Goal: Task Accomplishment & Management: Manage account settings

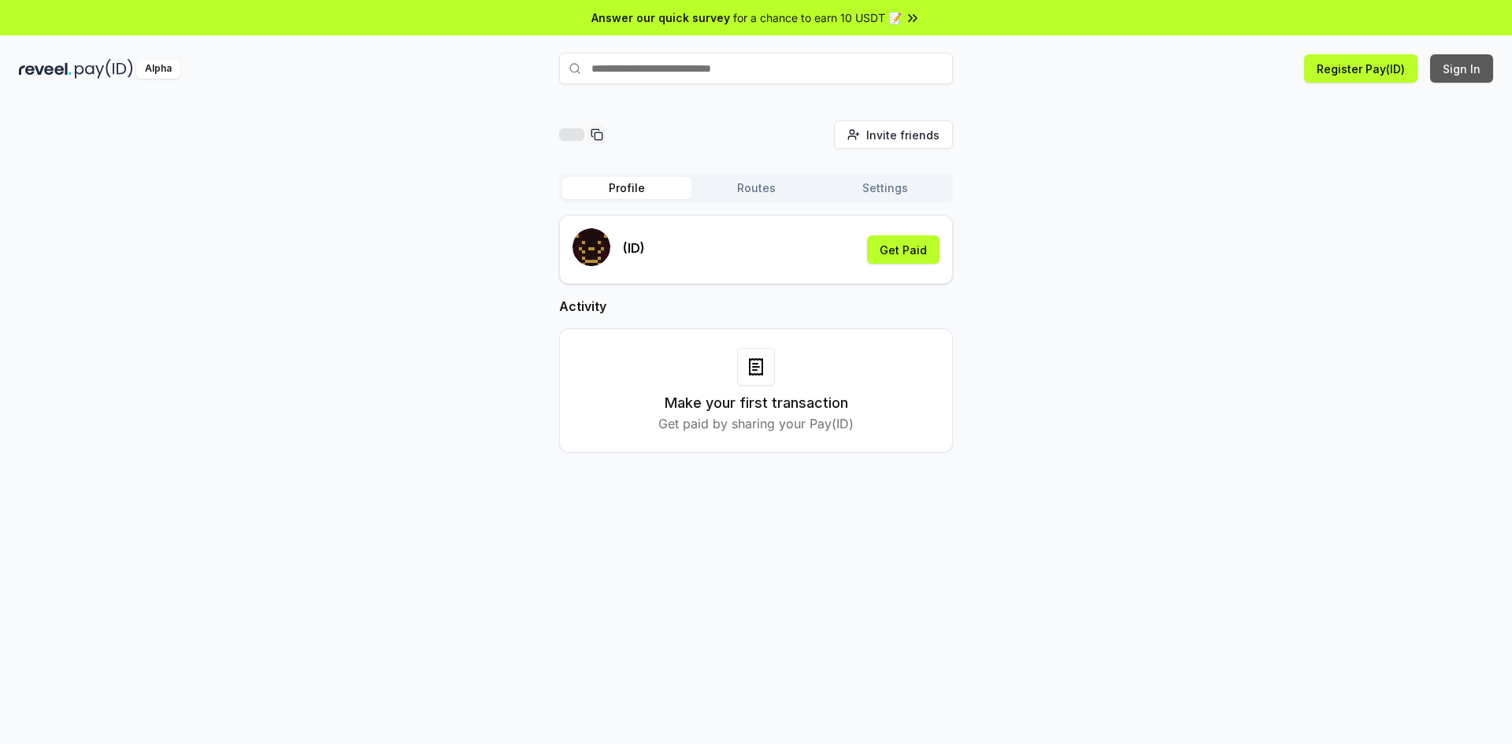
click at [995, 64] on button "Sign In" at bounding box center [1461, 68] width 63 height 28
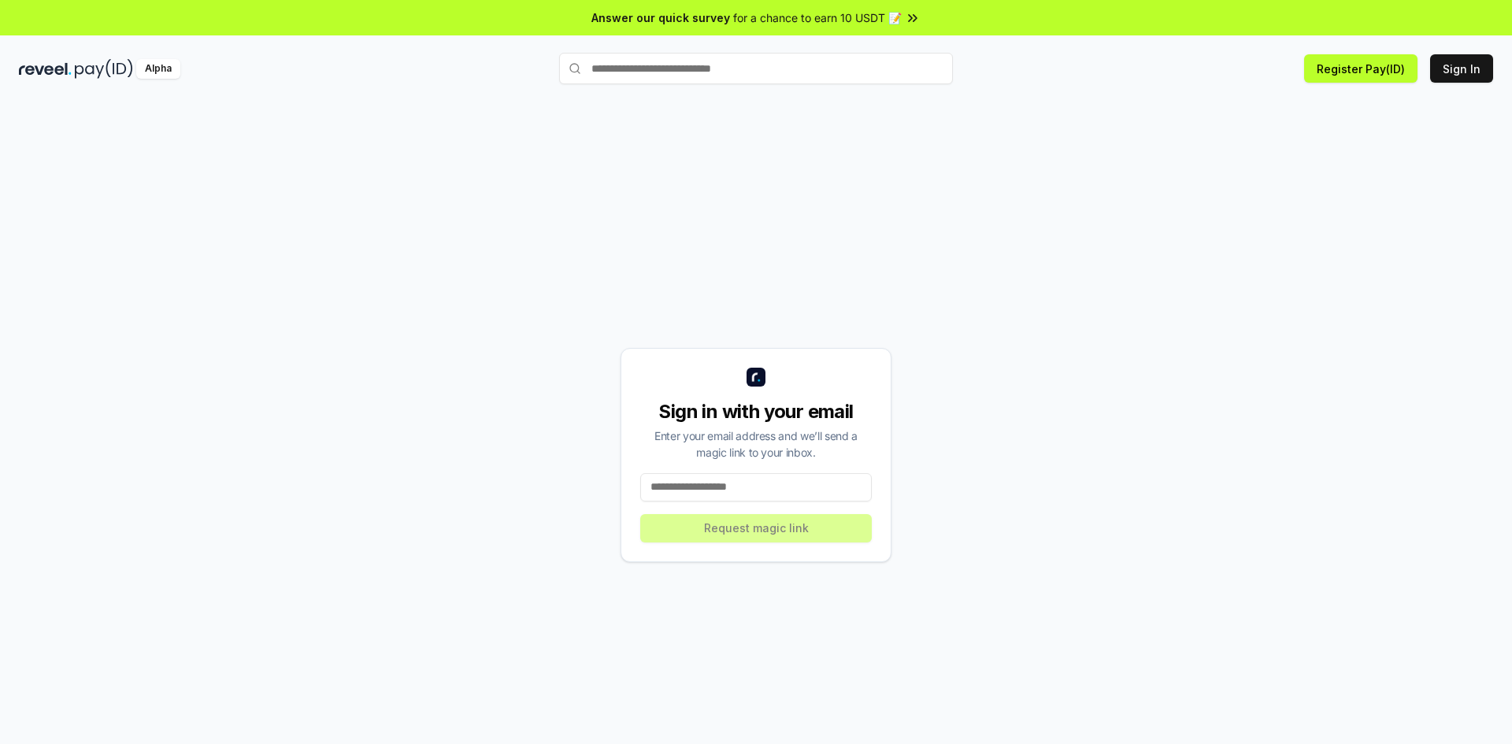
click at [723, 472] on div "Sign in with your email Enter your email address and we’ll send a magic link to…" at bounding box center [756, 455] width 271 height 214
click at [728, 476] on input at bounding box center [756, 487] width 232 height 28
paste input "**********"
type input "**********"
click at [747, 521] on button "Request magic link" at bounding box center [756, 528] width 232 height 28
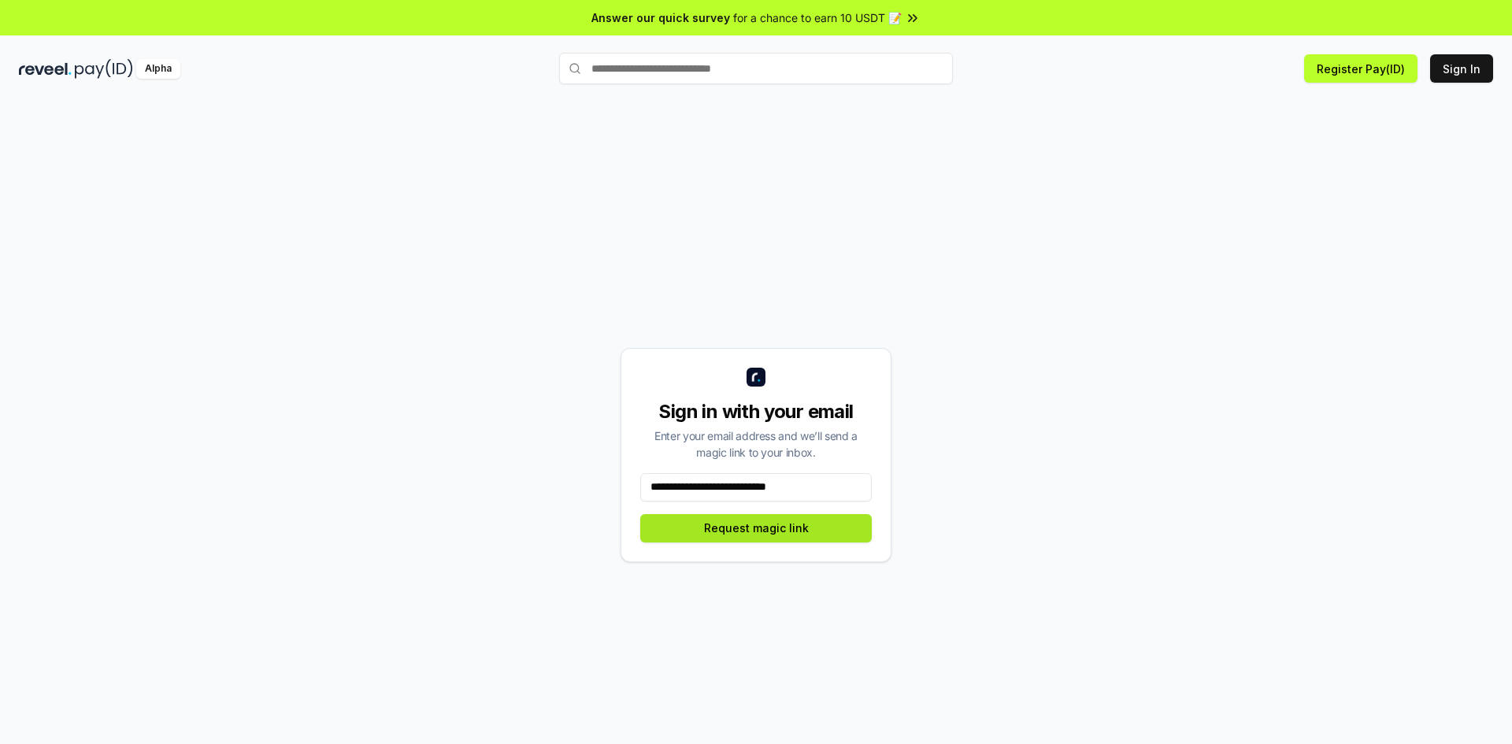
click at [747, 521] on button "Request magic link" at bounding box center [756, 528] width 232 height 28
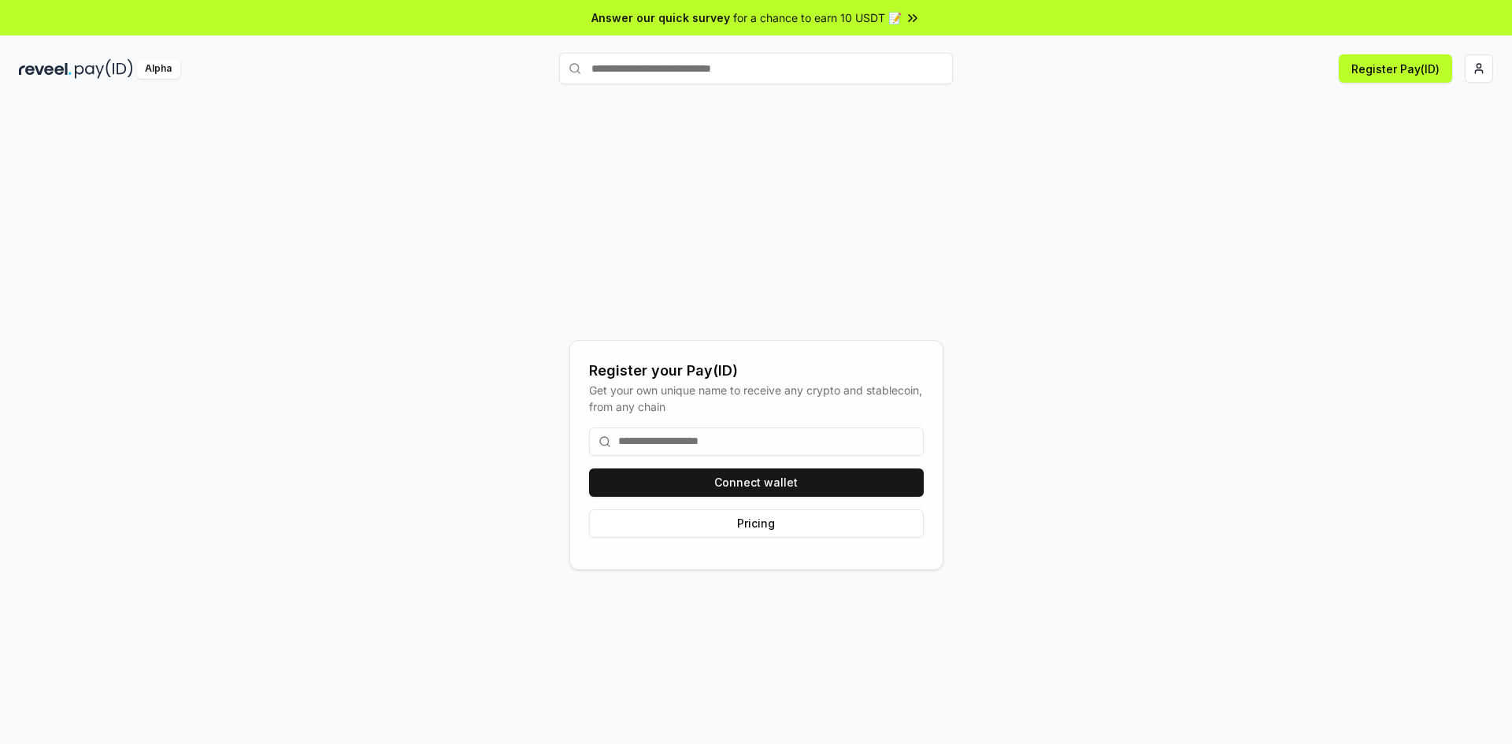
click at [782, 448] on input at bounding box center [756, 442] width 335 height 28
click at [812, 479] on button "Connect wallet" at bounding box center [756, 483] width 335 height 28
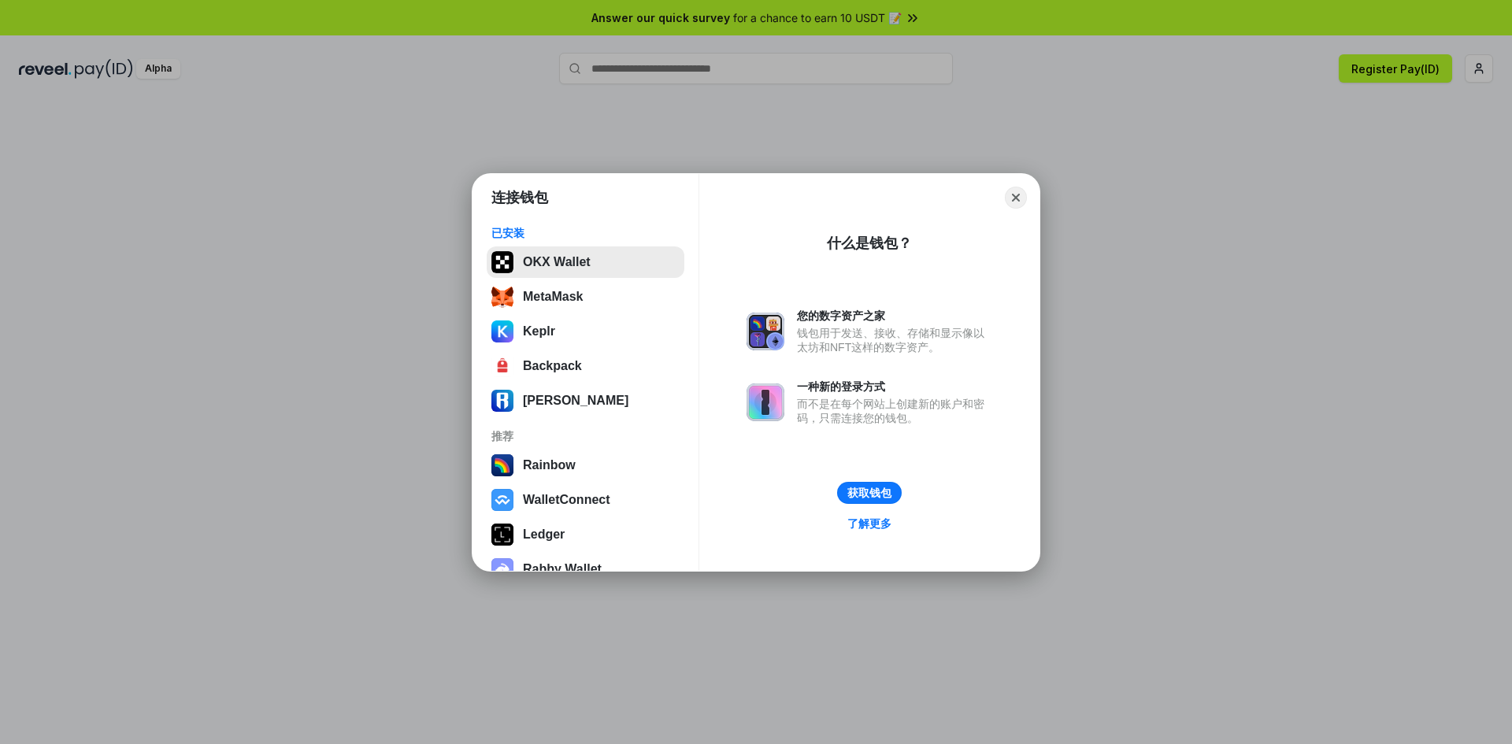
click at [595, 261] on button "OKX Wallet" at bounding box center [586, 263] width 198 height 32
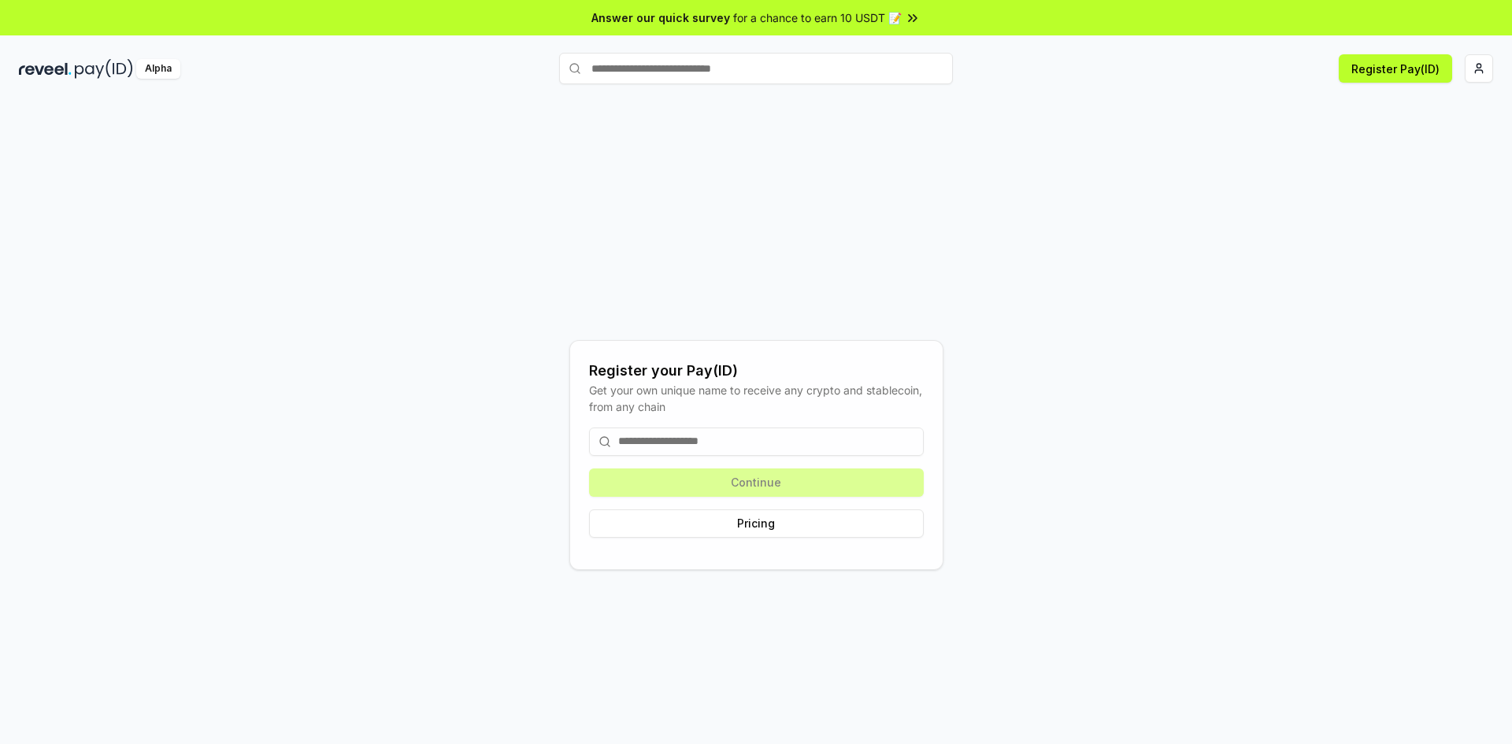
click at [720, 444] on input at bounding box center [756, 442] width 335 height 28
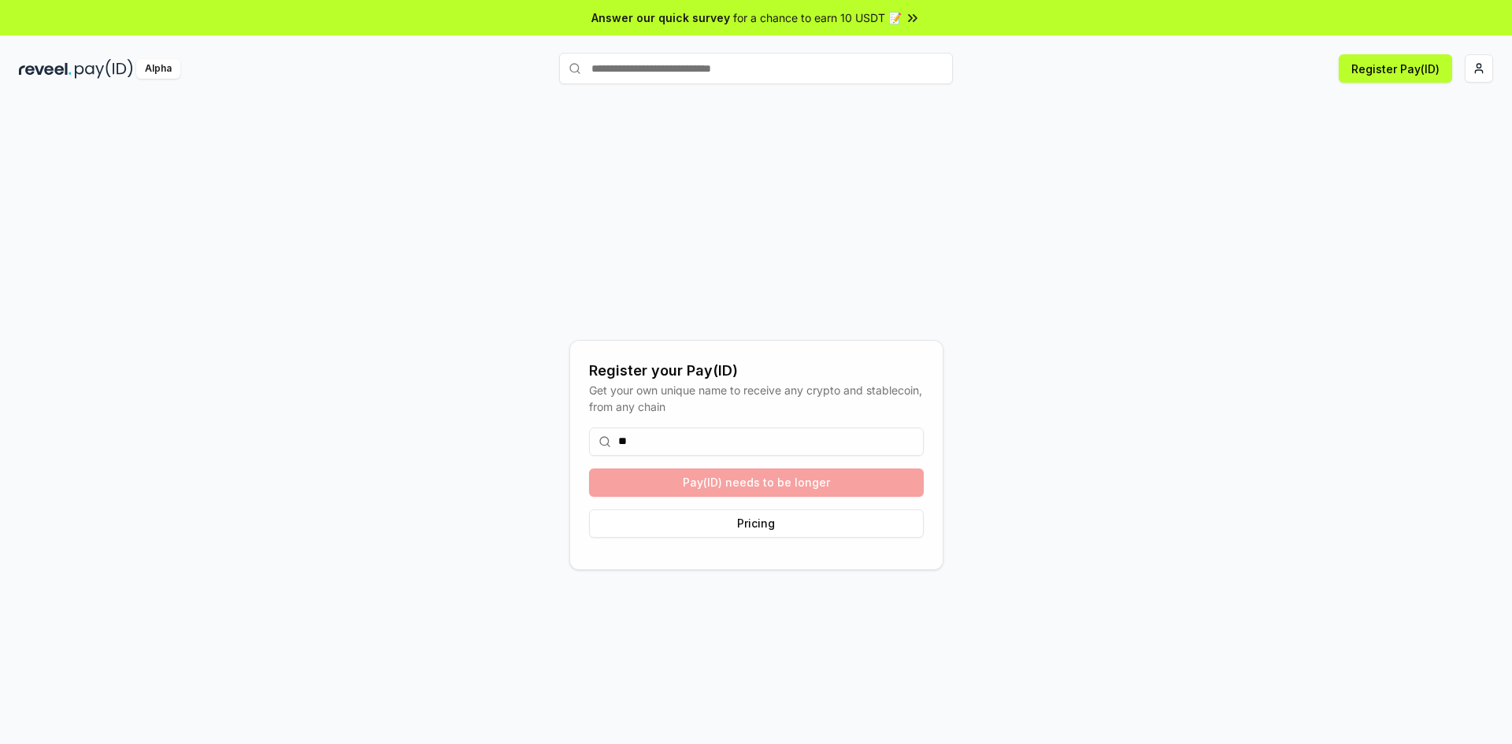
type input "*"
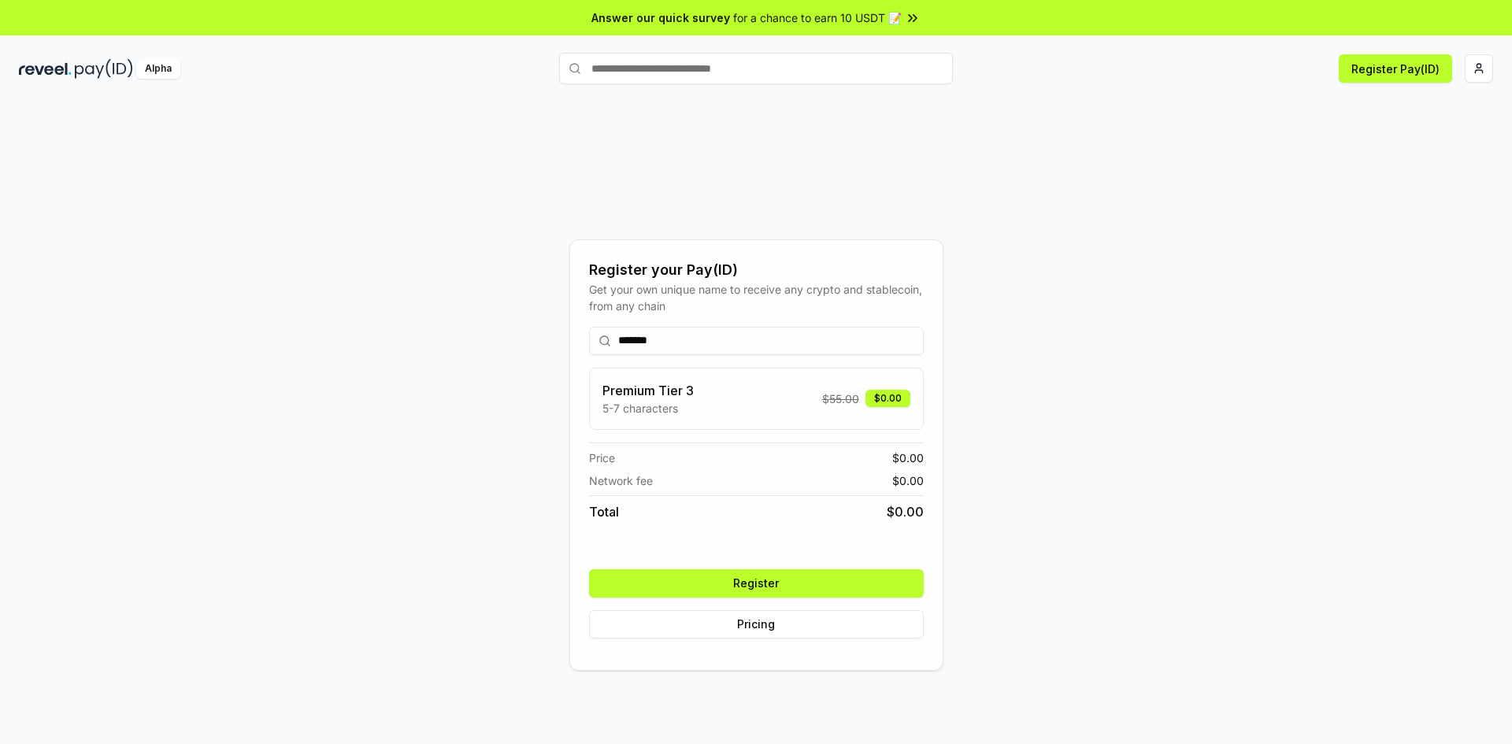
type input "*******"
click at [748, 576] on button "Register" at bounding box center [756, 583] width 335 height 28
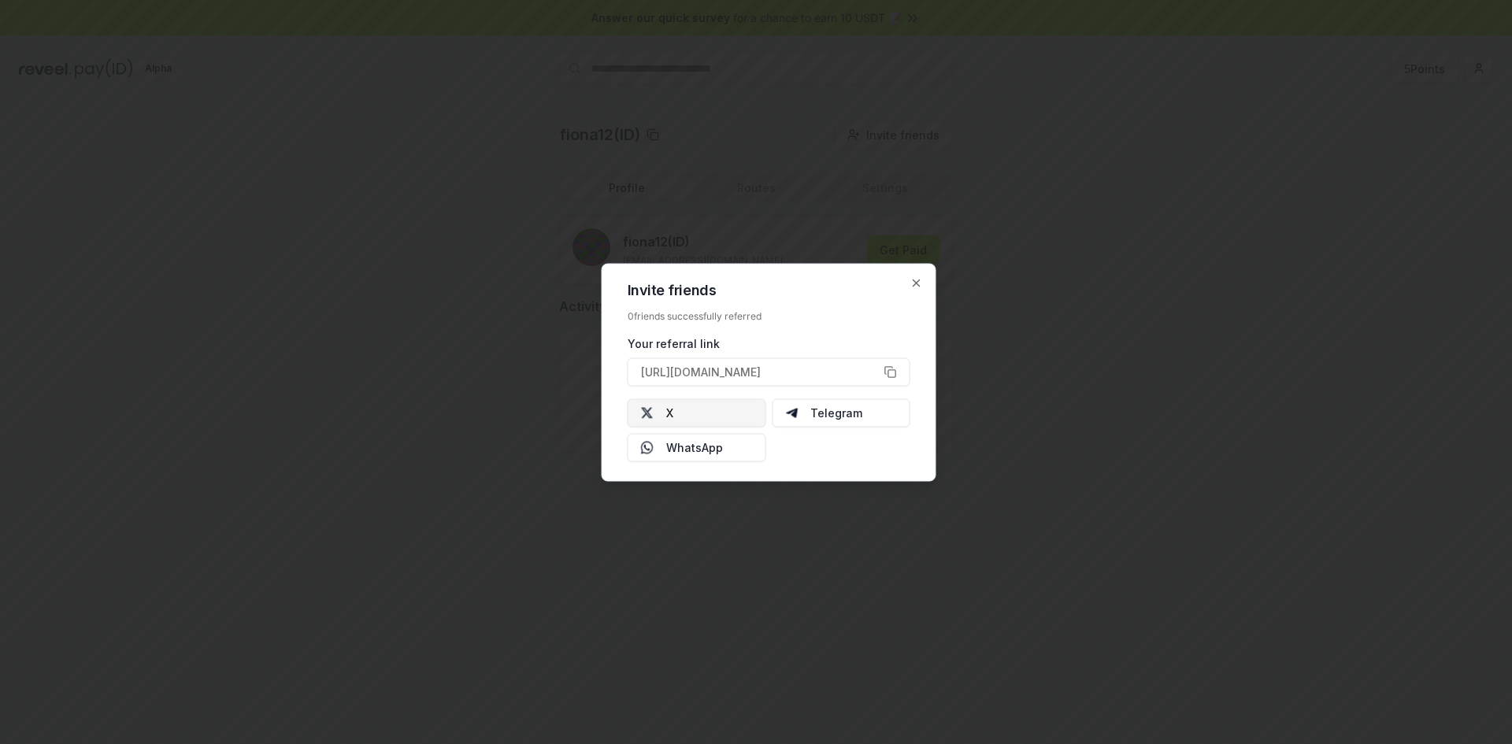
click at [723, 416] on button "X" at bounding box center [697, 413] width 139 height 28
click at [918, 285] on icon "button" at bounding box center [917, 283] width 6 height 6
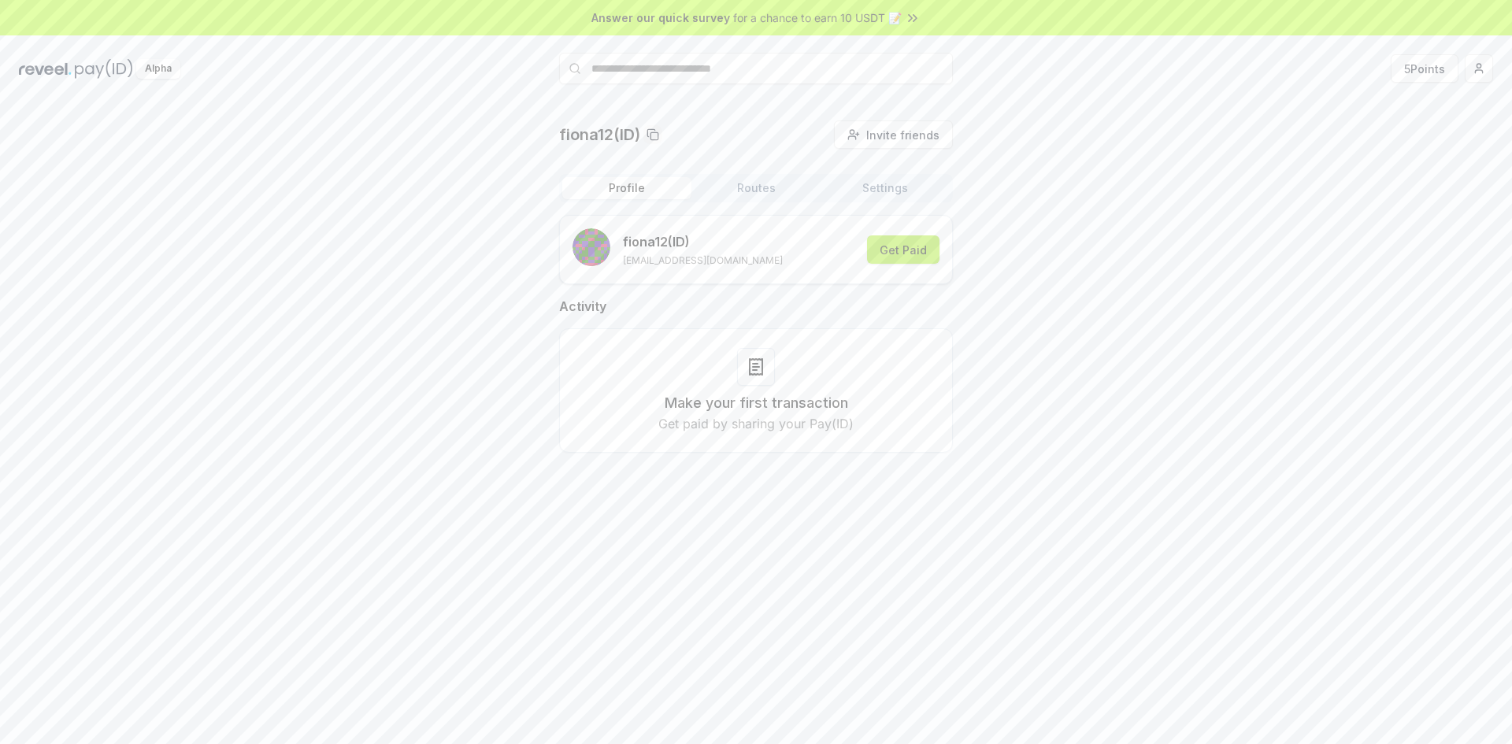
click at [907, 250] on button "Get Paid" at bounding box center [903, 249] width 72 height 28
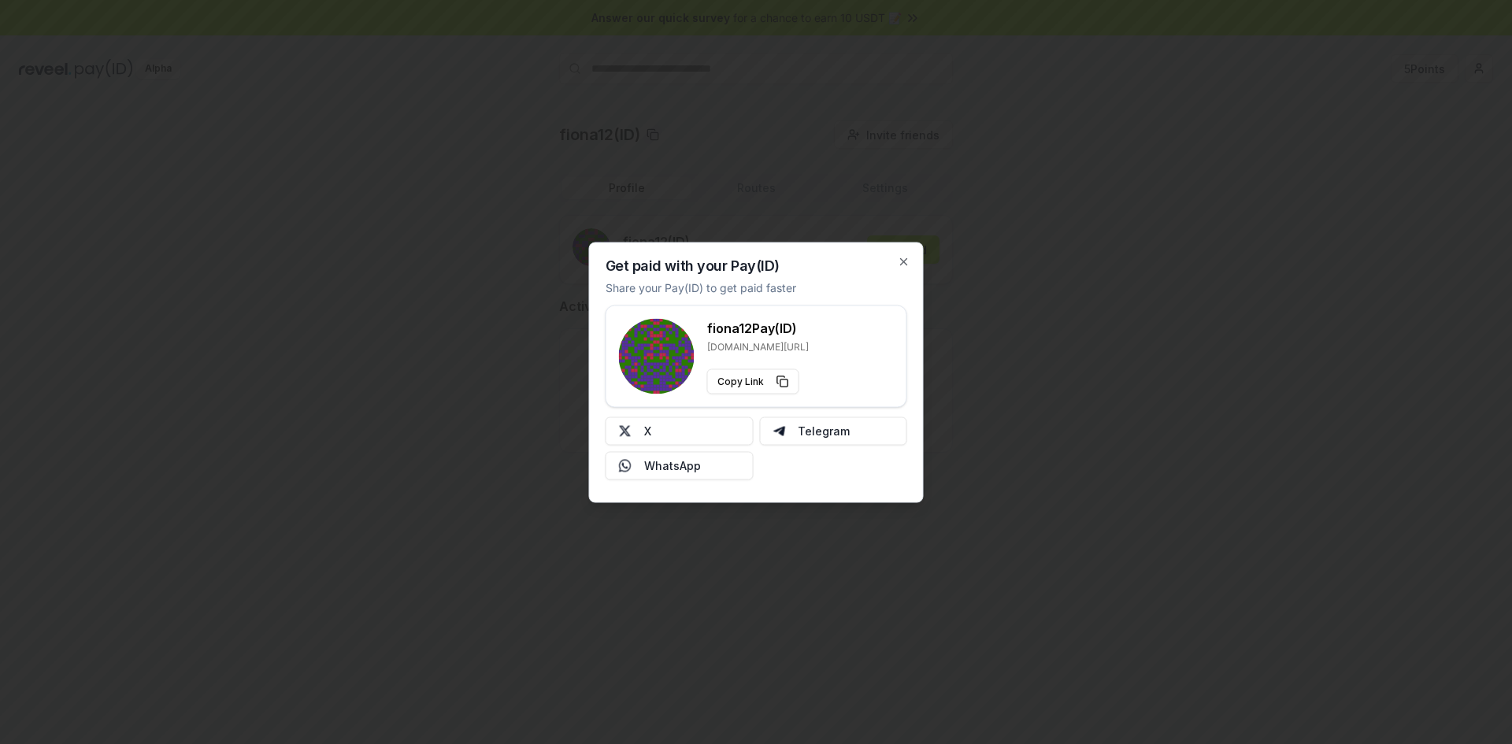
click at [755, 329] on h3 "fiona12 Pay(ID)" at bounding box center [758, 327] width 102 height 19
click at [866, 328] on div "fiona12 Pay(ID) reveel.id/pay/fiona12 Copy Link" at bounding box center [756, 356] width 275 height 76
click at [901, 261] on icon "button" at bounding box center [904, 261] width 13 height 13
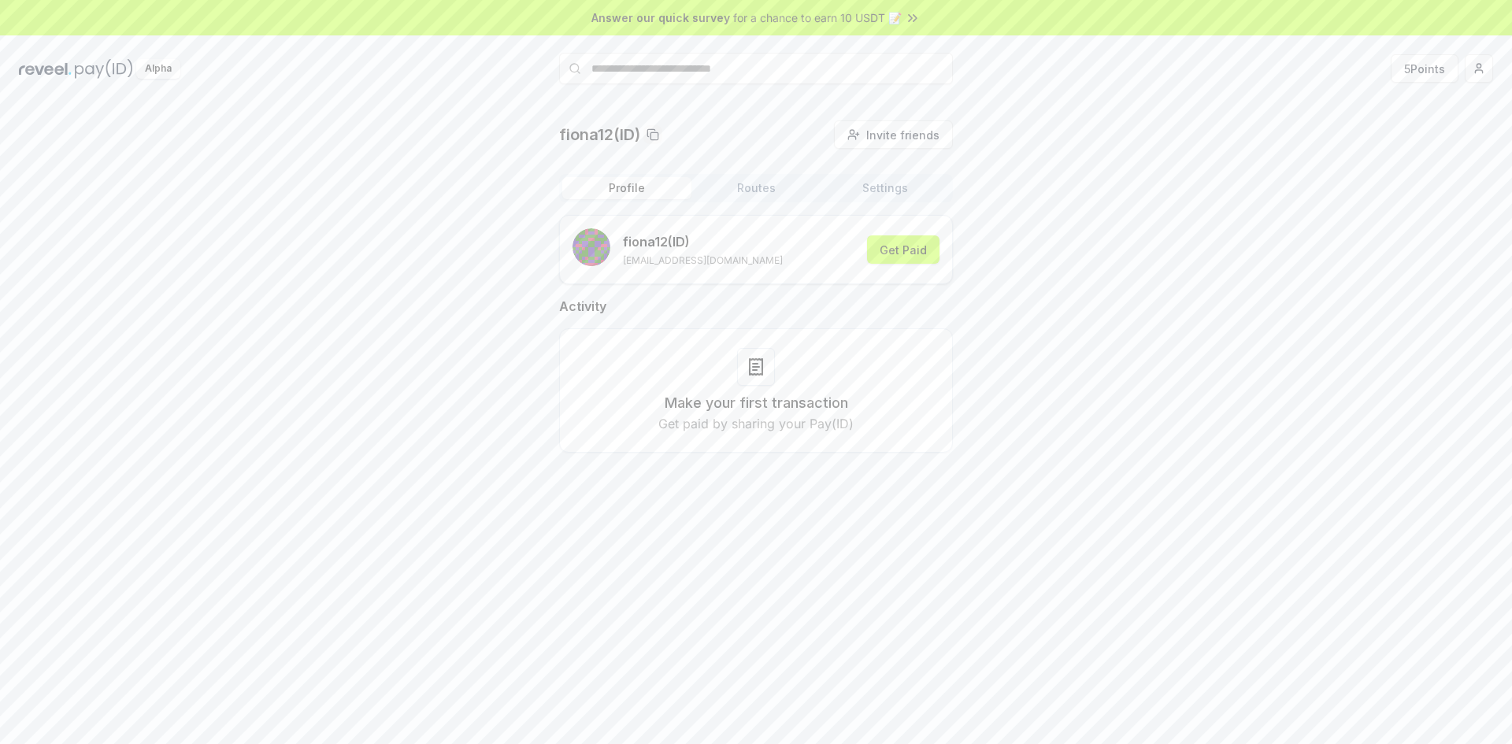
click at [817, 346] on div "Make your first transaction Get paid by sharing your Pay(ID)" at bounding box center [756, 390] width 394 height 124
click at [766, 383] on div at bounding box center [756, 367] width 38 height 38
click at [765, 384] on div at bounding box center [756, 367] width 38 height 38
click at [902, 349] on div "Make your first transaction Get paid by sharing your Pay(ID)" at bounding box center [756, 390] width 354 height 85
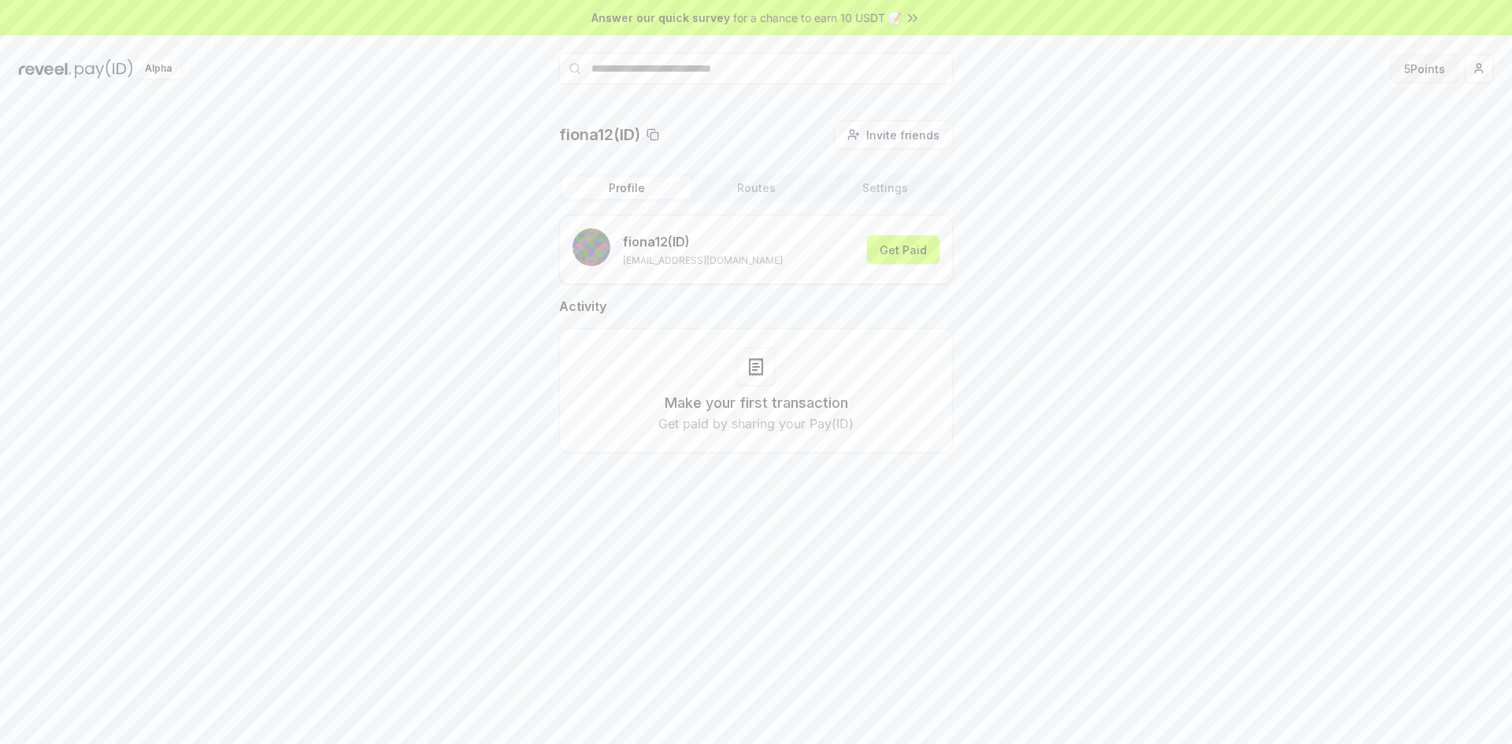
click at [1422, 74] on button "5 Points" at bounding box center [1425, 68] width 68 height 28
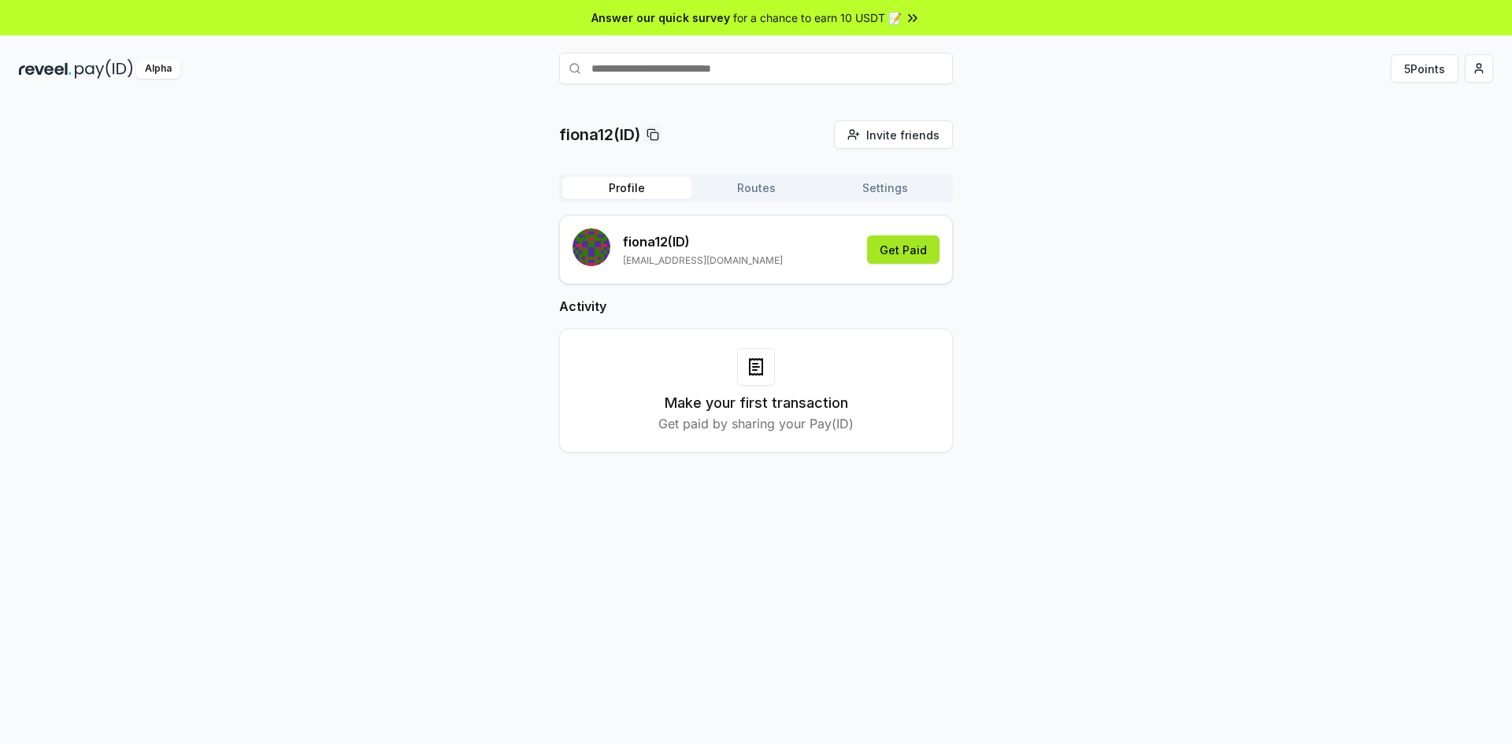
drag, startPoint x: 885, startPoint y: 268, endPoint x: 882, endPoint y: 252, distance: 16.1
click at [882, 252] on div "fiona12 (ID) [EMAIL_ADDRESS][DOMAIN_NAME] Get Paid" at bounding box center [756, 249] width 367 height 43
click at [882, 252] on button "Get Paid" at bounding box center [903, 249] width 72 height 28
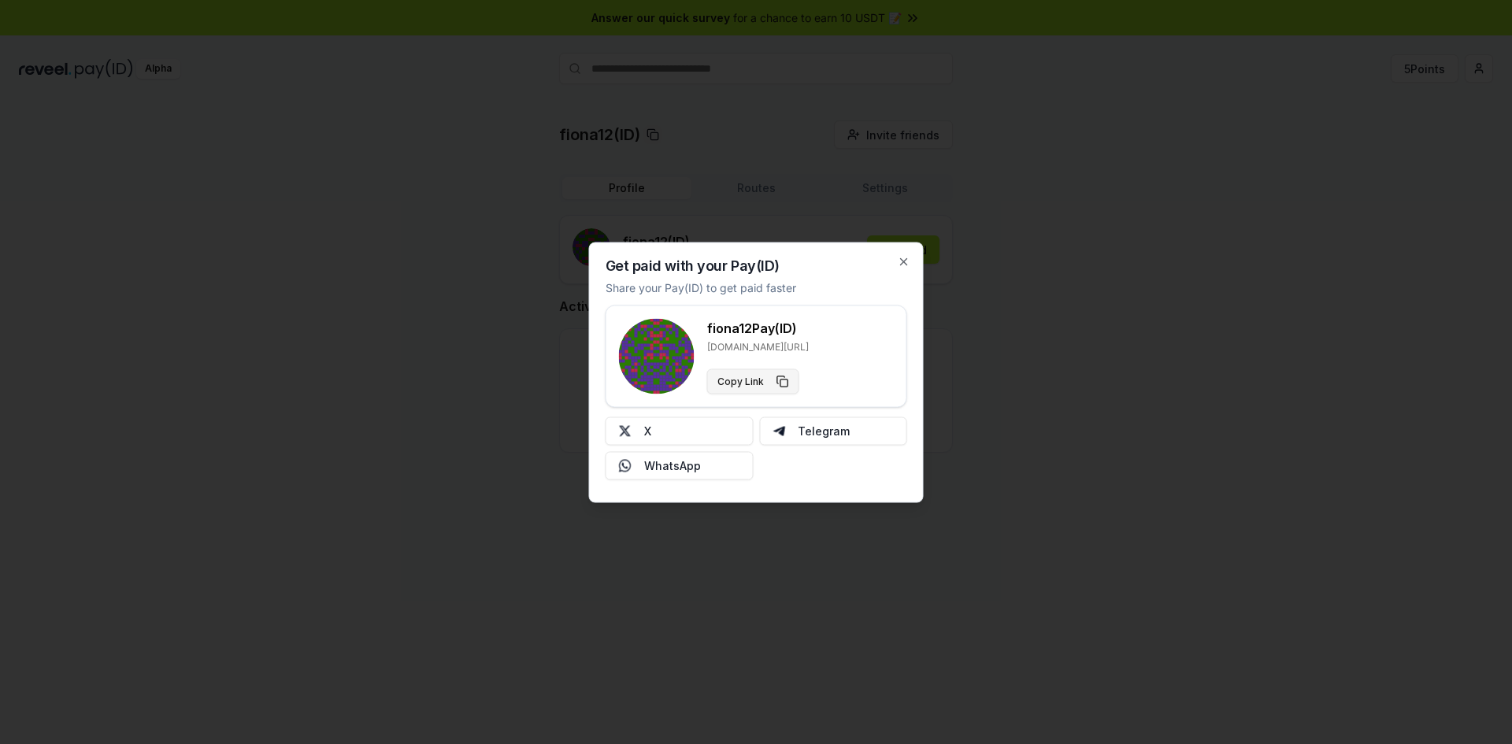
click at [777, 383] on button "Copy Link" at bounding box center [753, 381] width 92 height 25
click at [906, 261] on icon "button" at bounding box center [904, 261] width 13 height 13
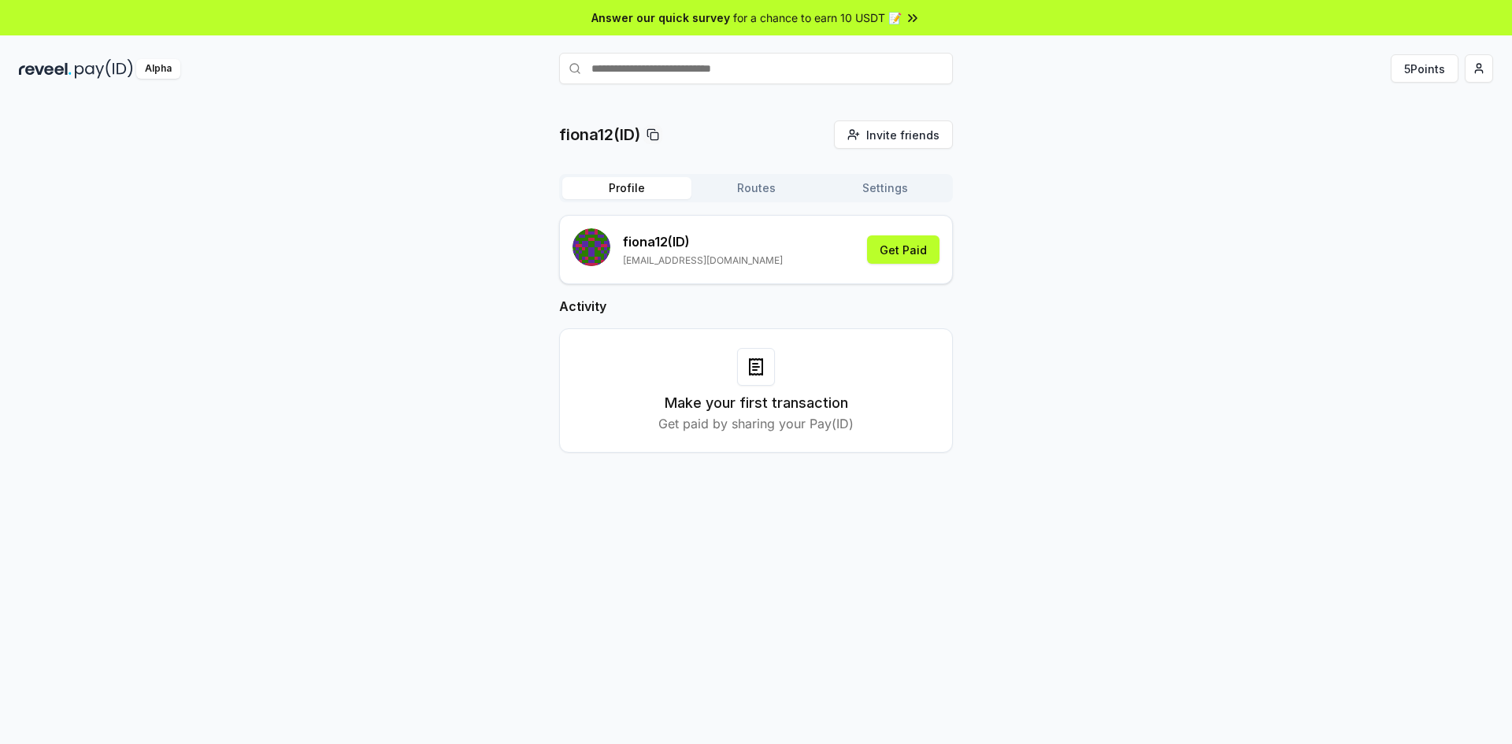
click at [658, 134] on icon at bounding box center [653, 134] width 13 height 13
click at [678, 419] on p "Get paid by sharing your Pay(ID)" at bounding box center [755, 423] width 195 height 19
click at [162, 75] on div "Alpha" at bounding box center [158, 69] width 44 height 20
click at [1477, 60] on html "Answer our quick survey for a chance to earn 10 USDT 📝 Alpha 5 Points fiona12(I…" at bounding box center [756, 372] width 1512 height 744
click at [1403, 160] on div "Connect Wallet" at bounding box center [1405, 162] width 175 height 26
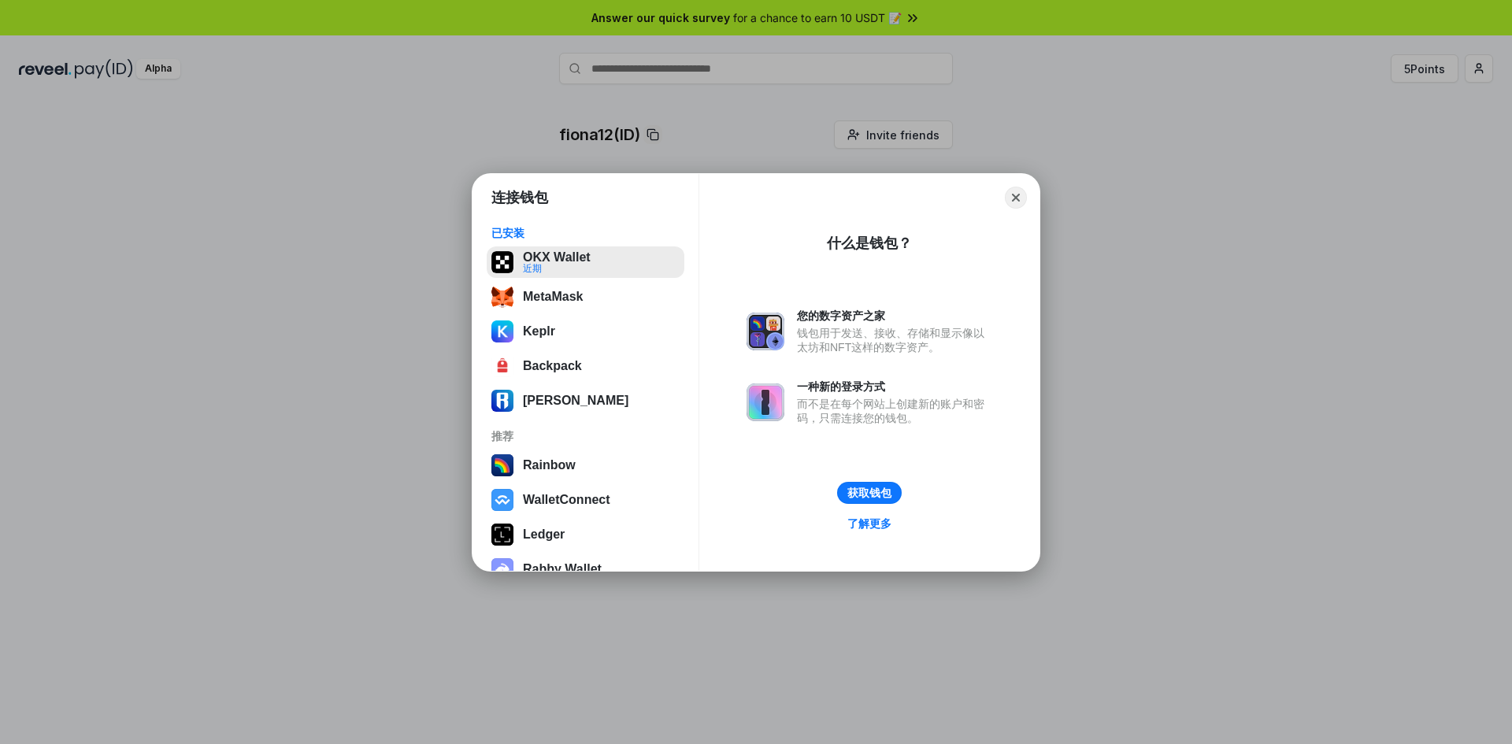
click at [569, 271] on button "OKX Wallet 近期" at bounding box center [586, 263] width 198 height 32
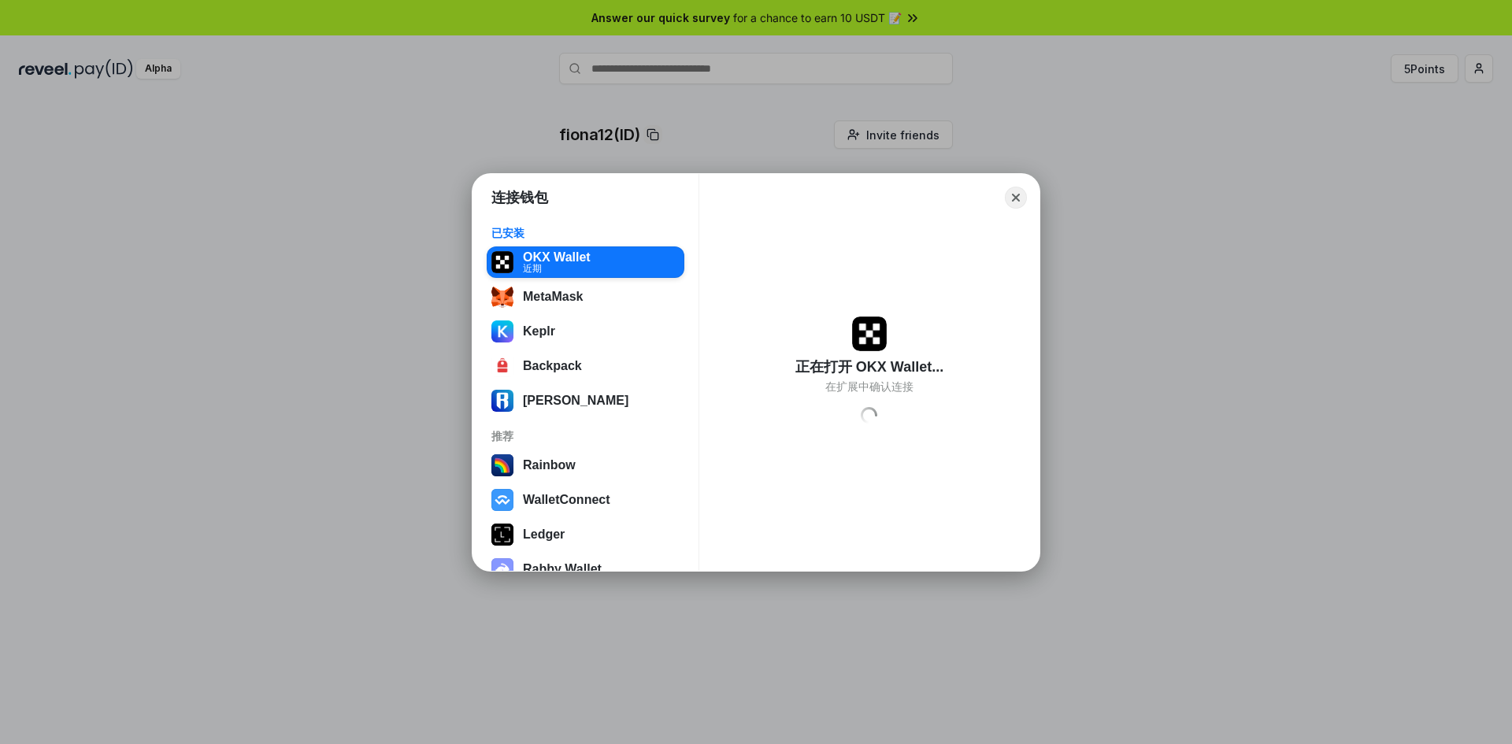
click at [1511, 198] on div "连接钱包 已安装 OKX Wallet 近期 MetaMask Keplr Backpack Ronin Wallet 推荐 Rainbow WalletCo…" at bounding box center [755, 371] width 1827 height 1059
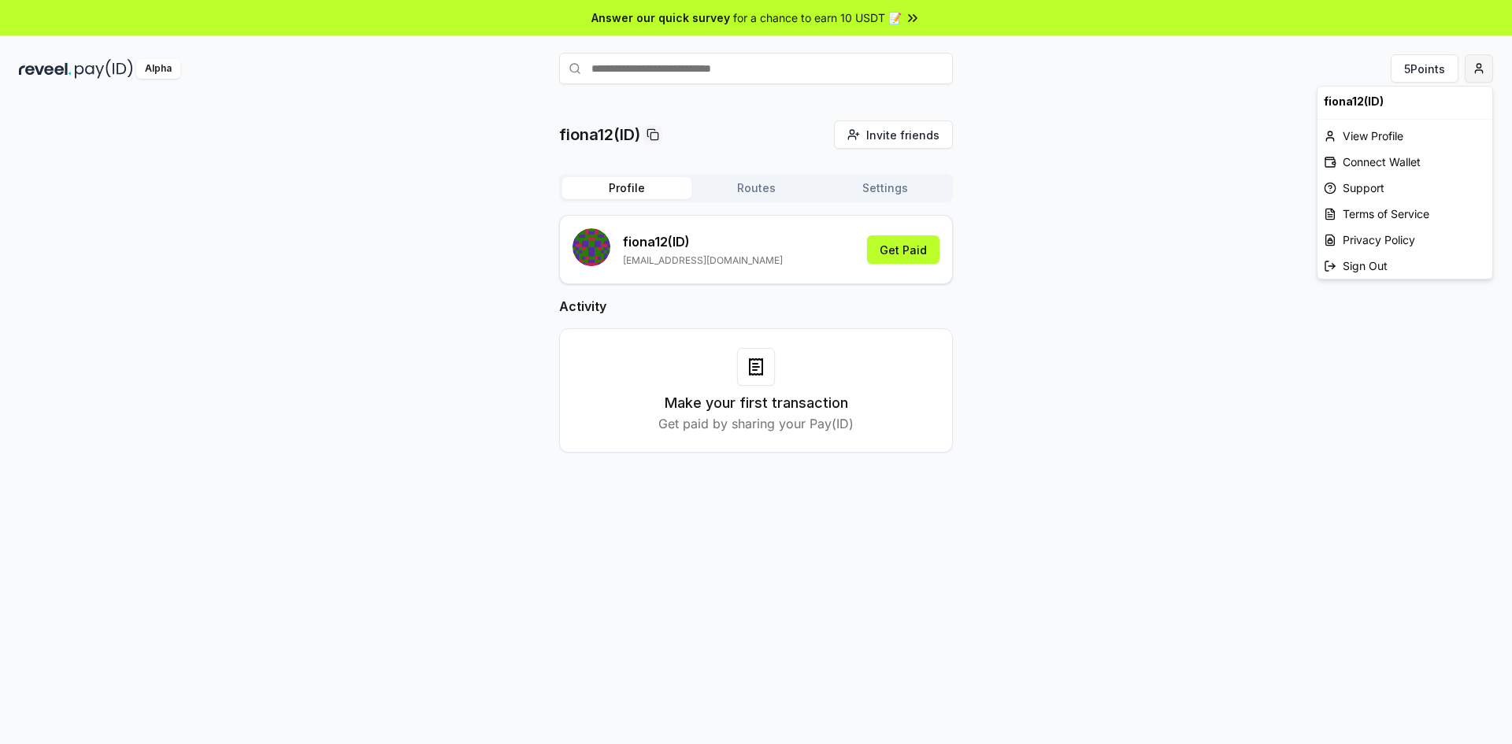
click at [1471, 74] on html "Answer our quick survey for a chance to earn 10 USDT 📝 Alpha 5 Points fiona12(I…" at bounding box center [756, 372] width 1512 height 744
click at [1385, 138] on div "View Profile" at bounding box center [1405, 136] width 175 height 26
click at [1480, 67] on html "Answer our quick survey for a chance to earn 10 USDT 📝 Alpha 5 Points fiona12(I…" at bounding box center [756, 372] width 1512 height 744
click at [1405, 155] on div "Connect Wallet" at bounding box center [1405, 162] width 175 height 26
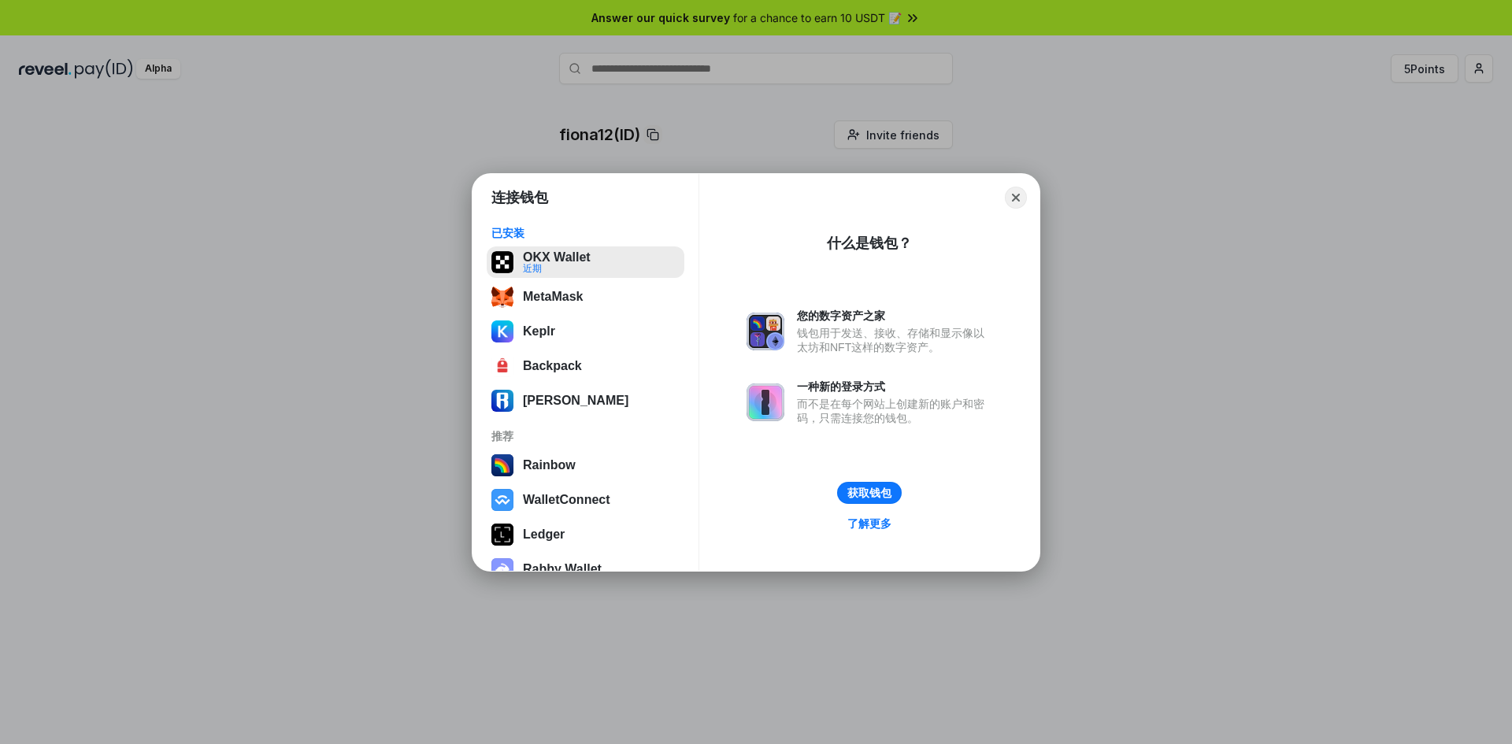
click at [571, 254] on button "OKX Wallet 近期" at bounding box center [586, 263] width 198 height 32
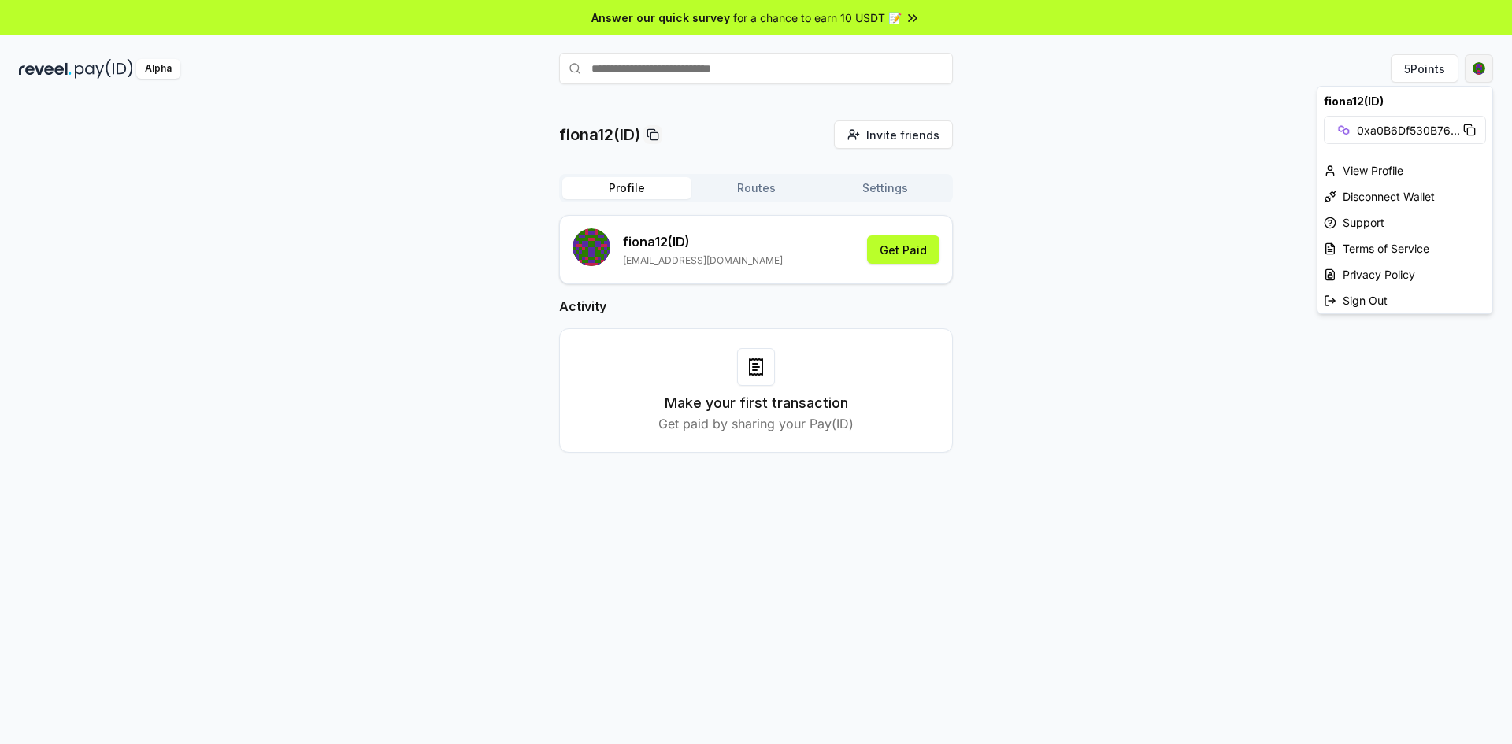
click at [1476, 78] on html "Answer our quick survey for a chance to earn 10 USDT 📝 Alpha 5 Points fiona12(I…" at bounding box center [756, 372] width 1512 height 744
click at [1470, 133] on icon at bounding box center [1469, 130] width 13 height 13
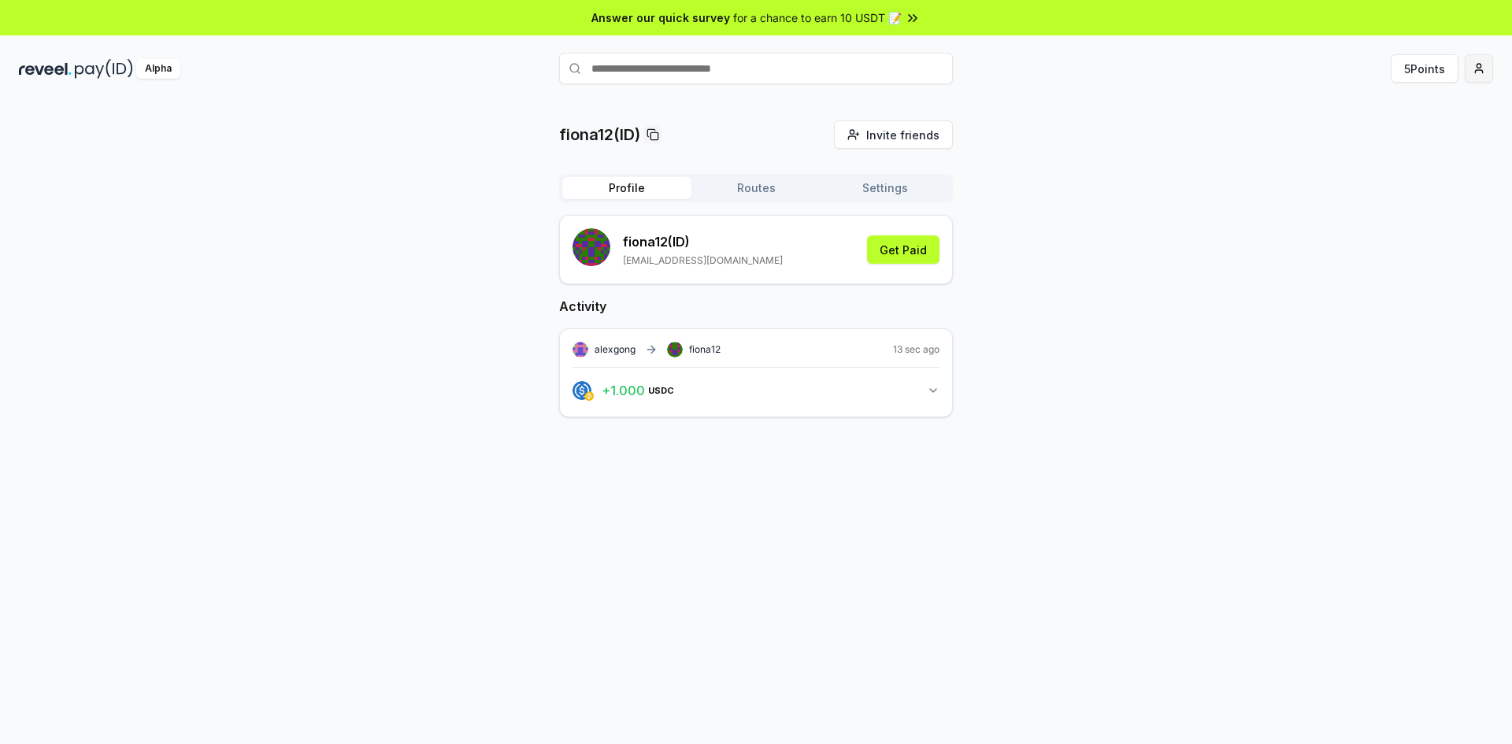
click at [1485, 61] on html "Answer our quick survey for a chance to earn 10 USDT 📝 Alpha 5 Points fiona12(I…" at bounding box center [756, 372] width 1512 height 744
click at [1483, 69] on html "Answer our quick survey for a chance to earn 10 USDT 📝 Alpha 5 Points fiona12(I…" at bounding box center [756, 372] width 1512 height 744
click at [1424, 139] on div "View Profile" at bounding box center [1405, 136] width 175 height 26
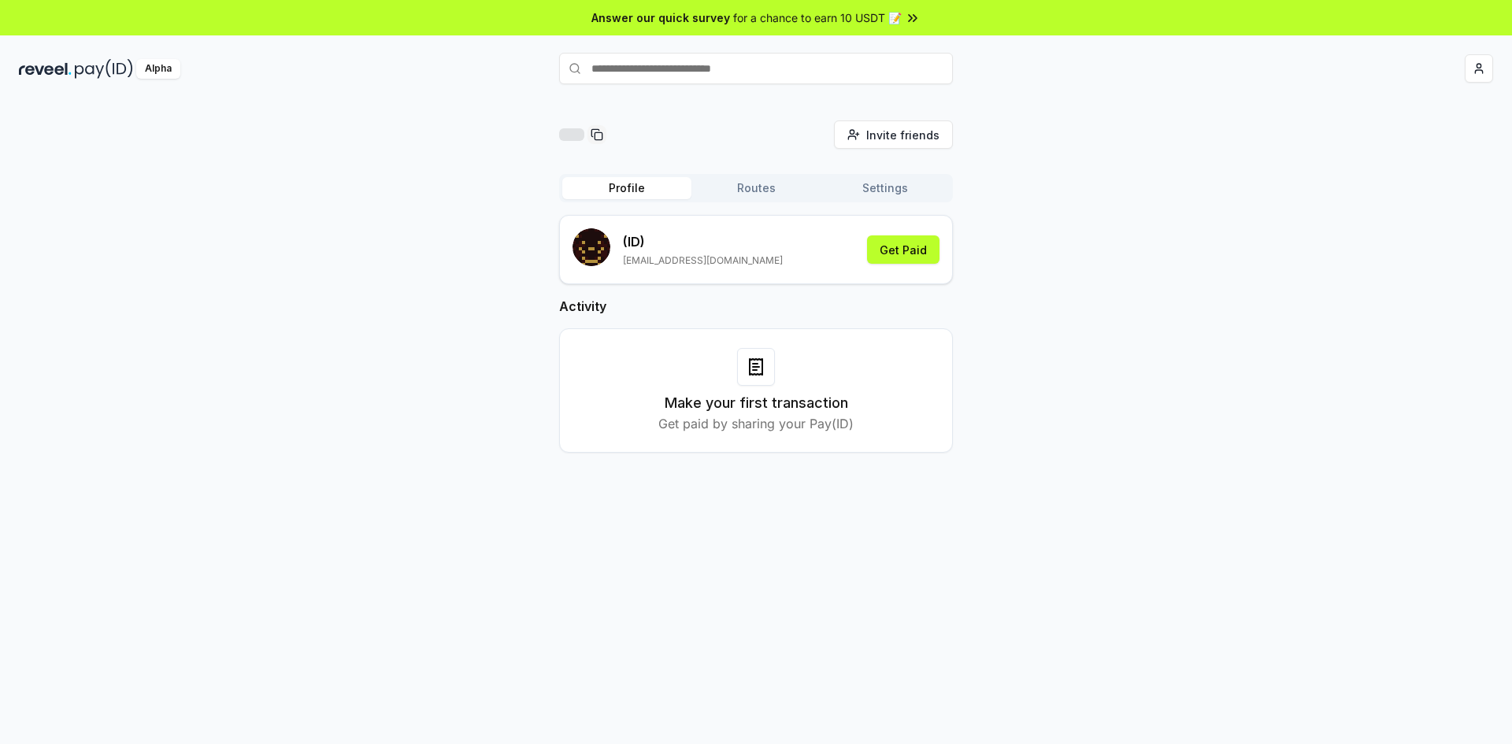
click at [874, 195] on button "Settings" at bounding box center [885, 188] width 129 height 22
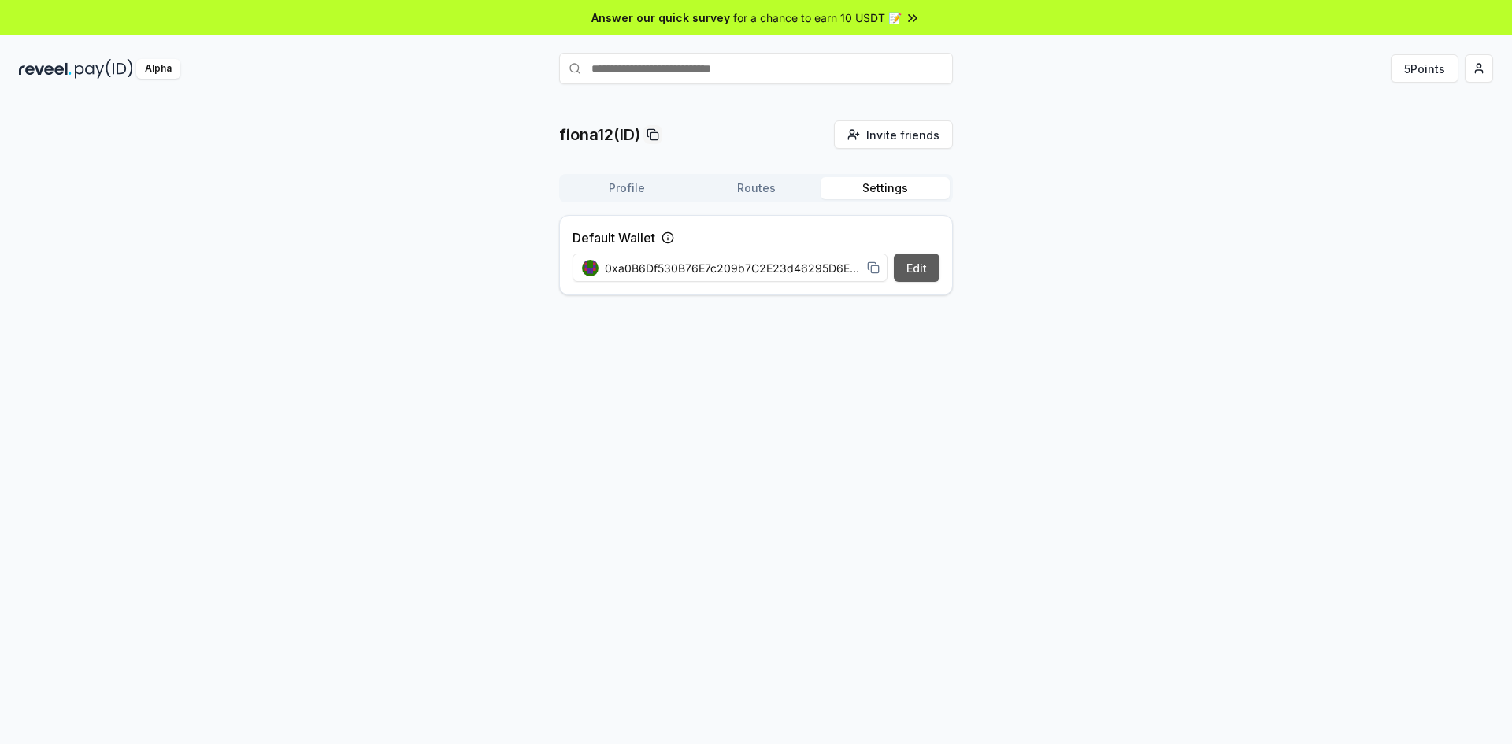
click at [918, 276] on button "Edit" at bounding box center [917, 268] width 46 height 28
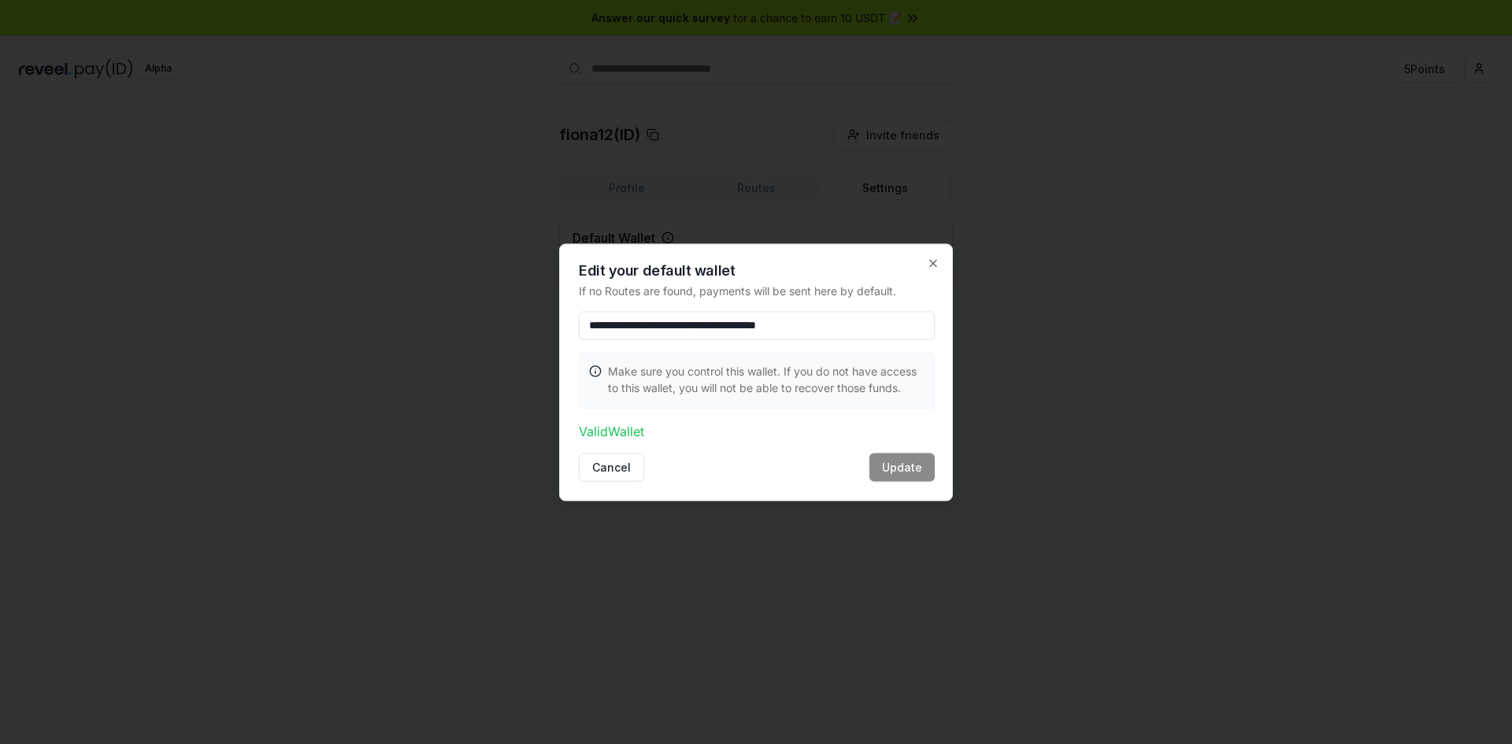
click at [932, 256] on div "**********" at bounding box center [756, 372] width 394 height 258
click at [929, 264] on icon "button" at bounding box center [933, 263] width 13 height 13
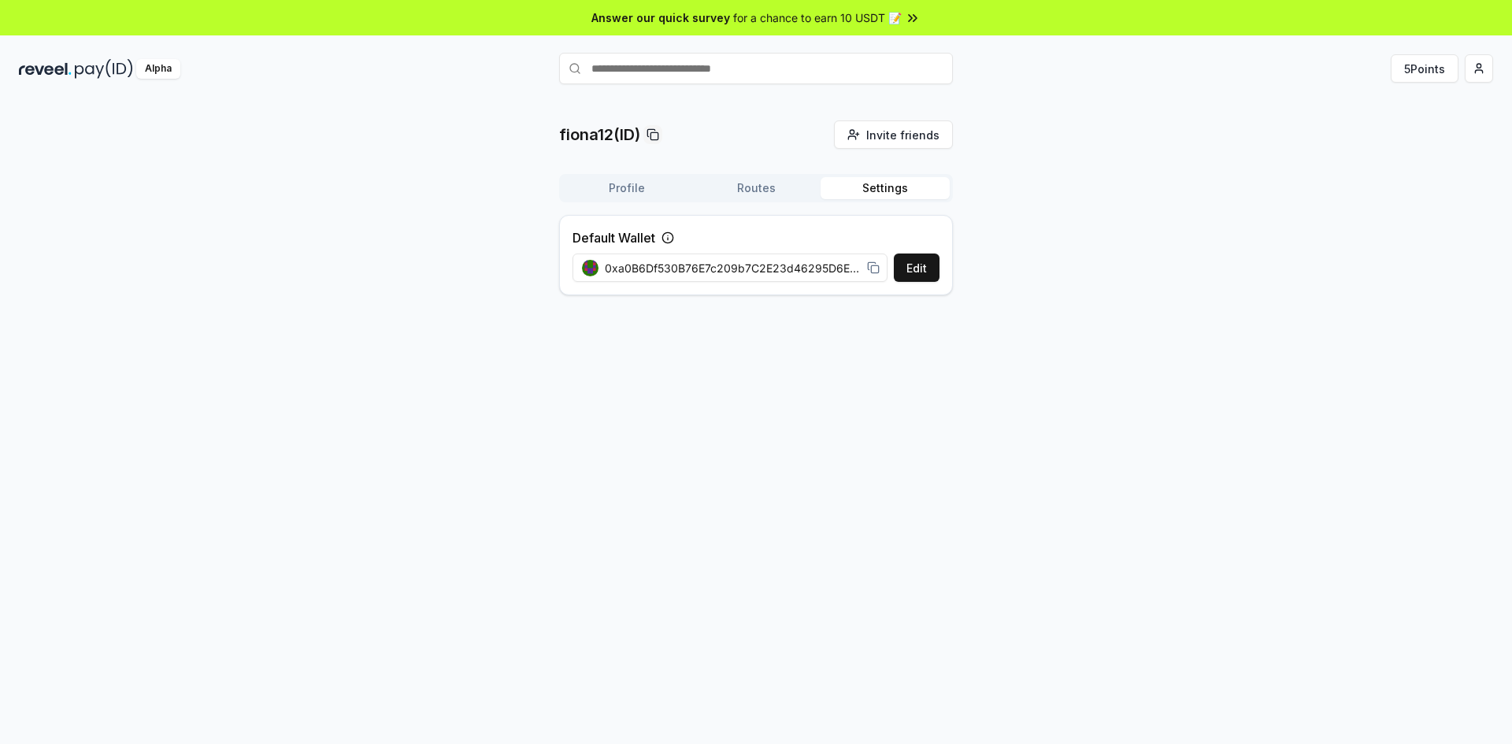
click at [782, 192] on button "Routes" at bounding box center [755, 188] width 129 height 22
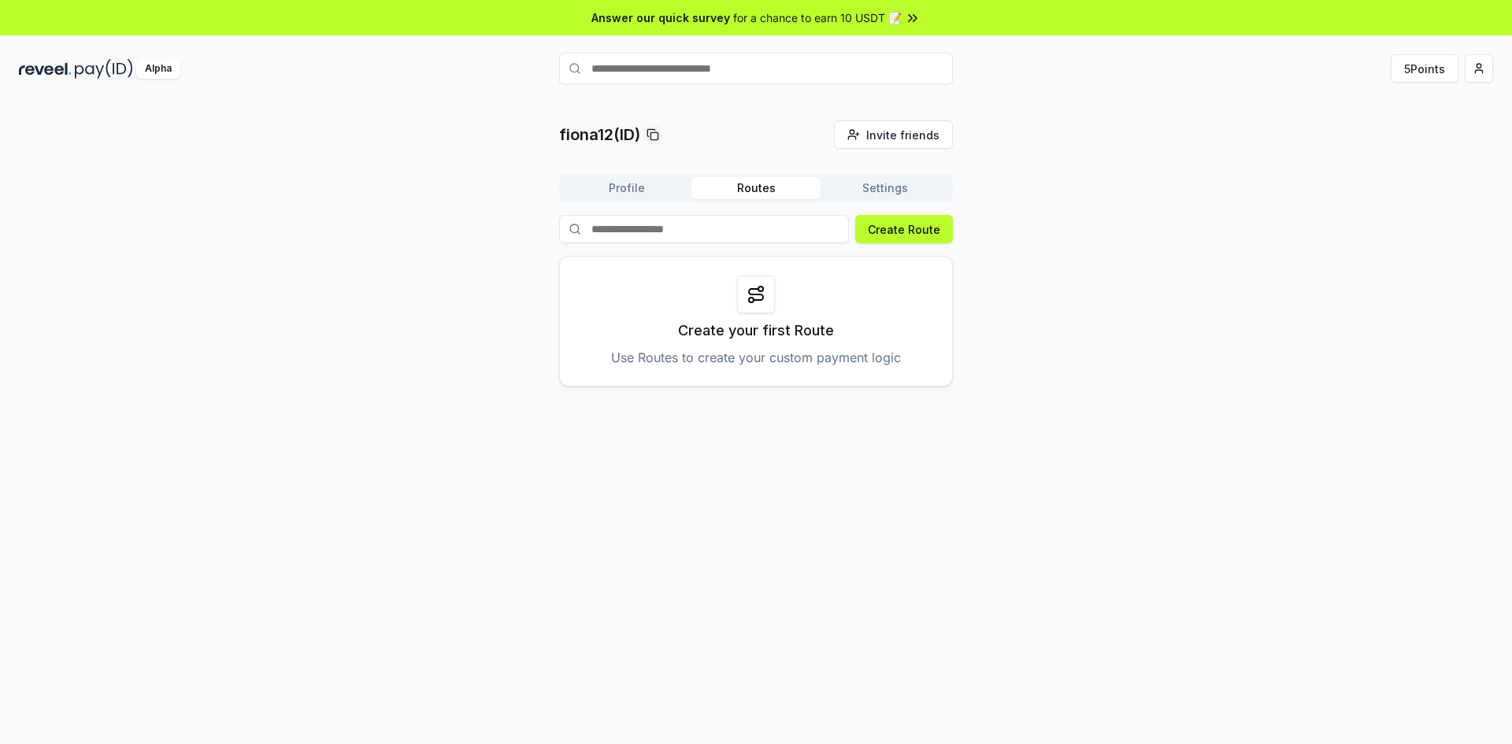
click at [659, 195] on button "Profile" at bounding box center [626, 188] width 129 height 22
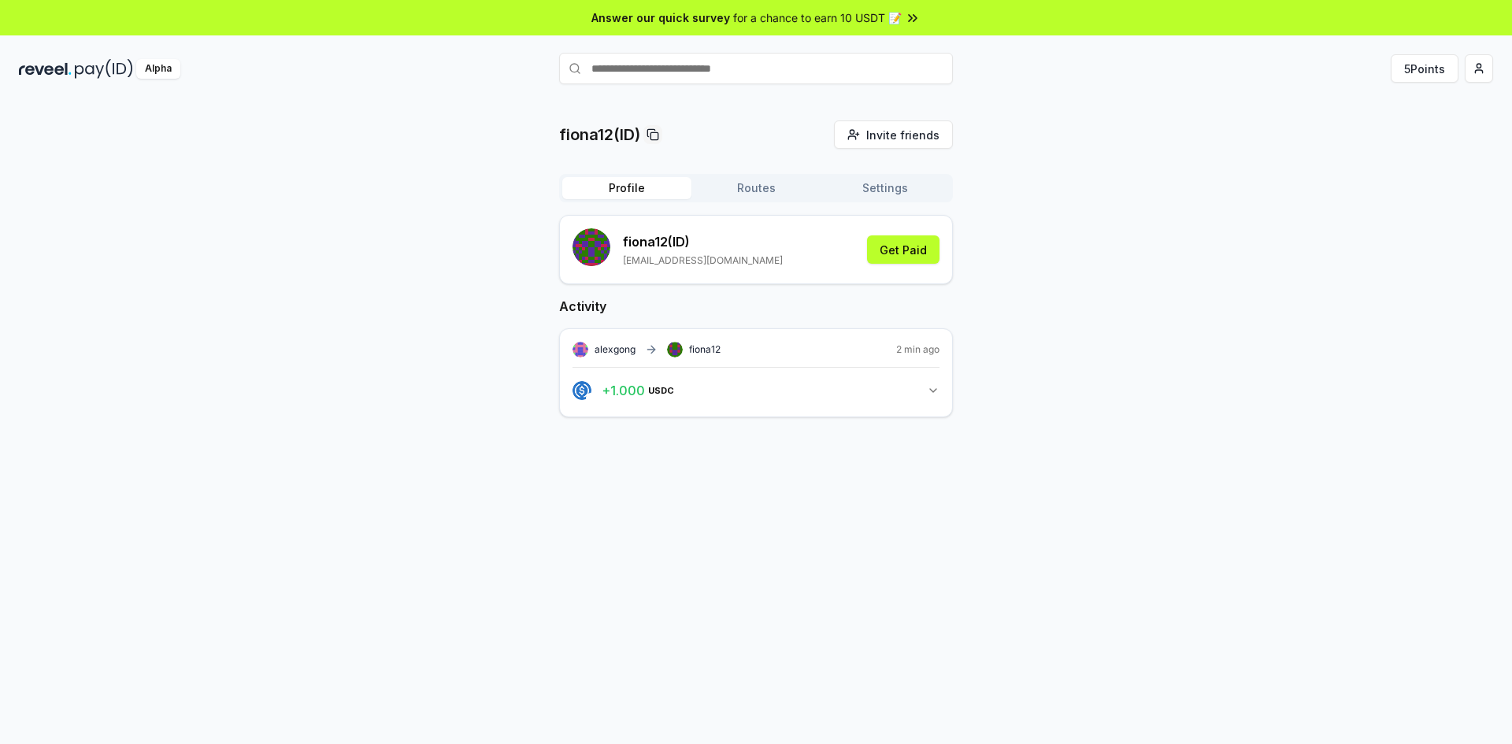
click at [659, 195] on button "Profile" at bounding box center [626, 188] width 129 height 22
click at [894, 254] on button "Get Paid" at bounding box center [903, 249] width 72 height 28
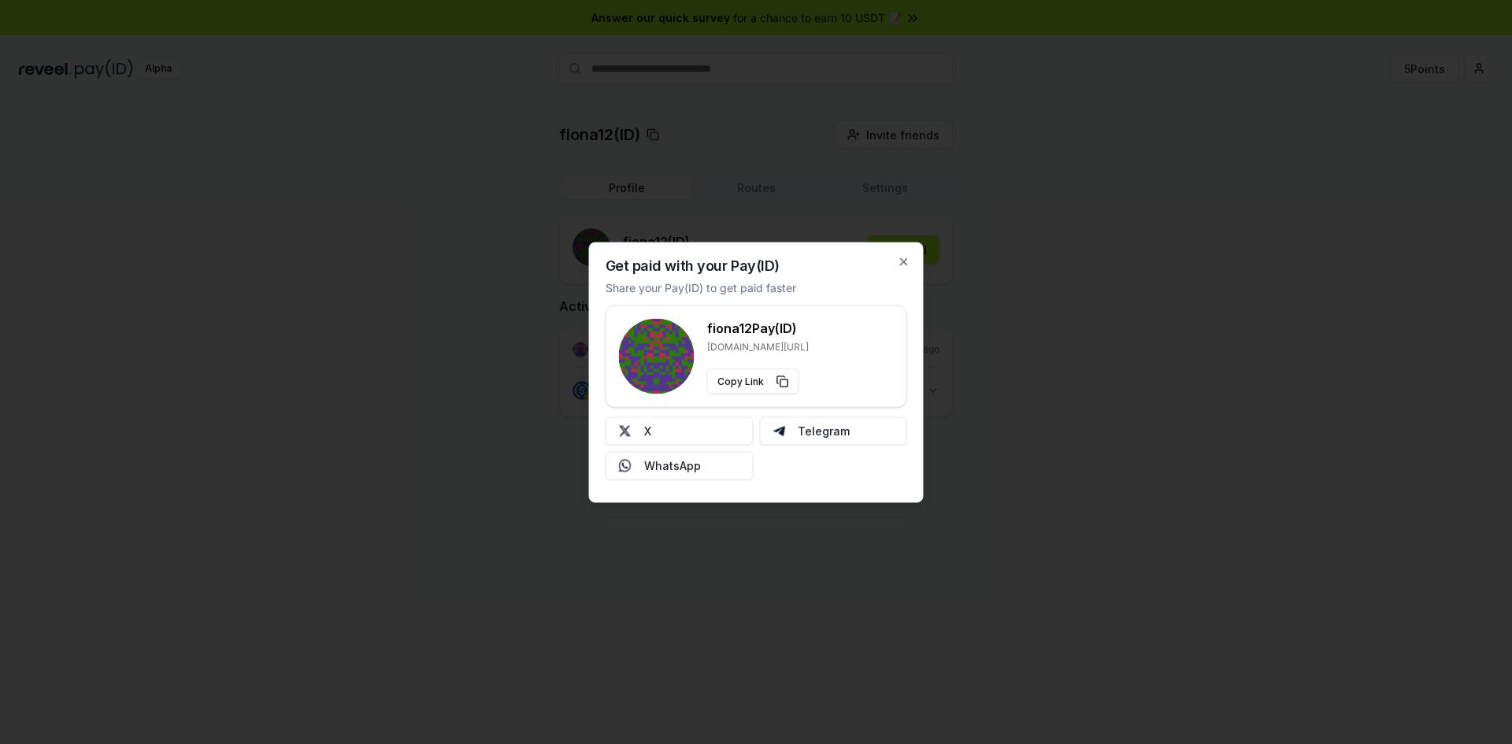
click at [872, 344] on div "fiona12 Pay(ID) [DOMAIN_NAME][URL] Copy Link" at bounding box center [756, 356] width 275 height 76
click at [719, 435] on button "X" at bounding box center [680, 431] width 148 height 28
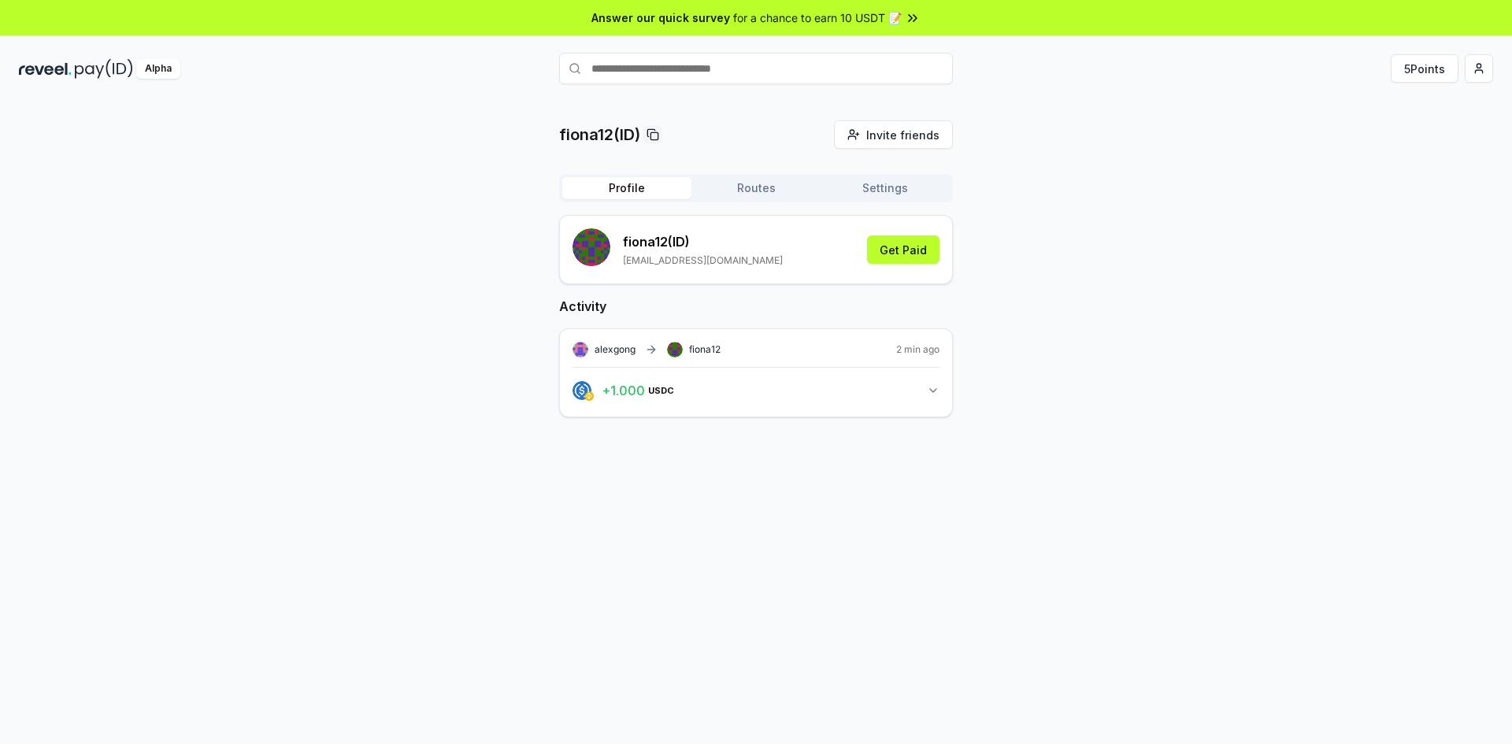
click at [592, 244] on rect "submit" at bounding box center [592, 247] width 38 height 38
click at [756, 188] on button "Routes" at bounding box center [755, 188] width 129 height 22
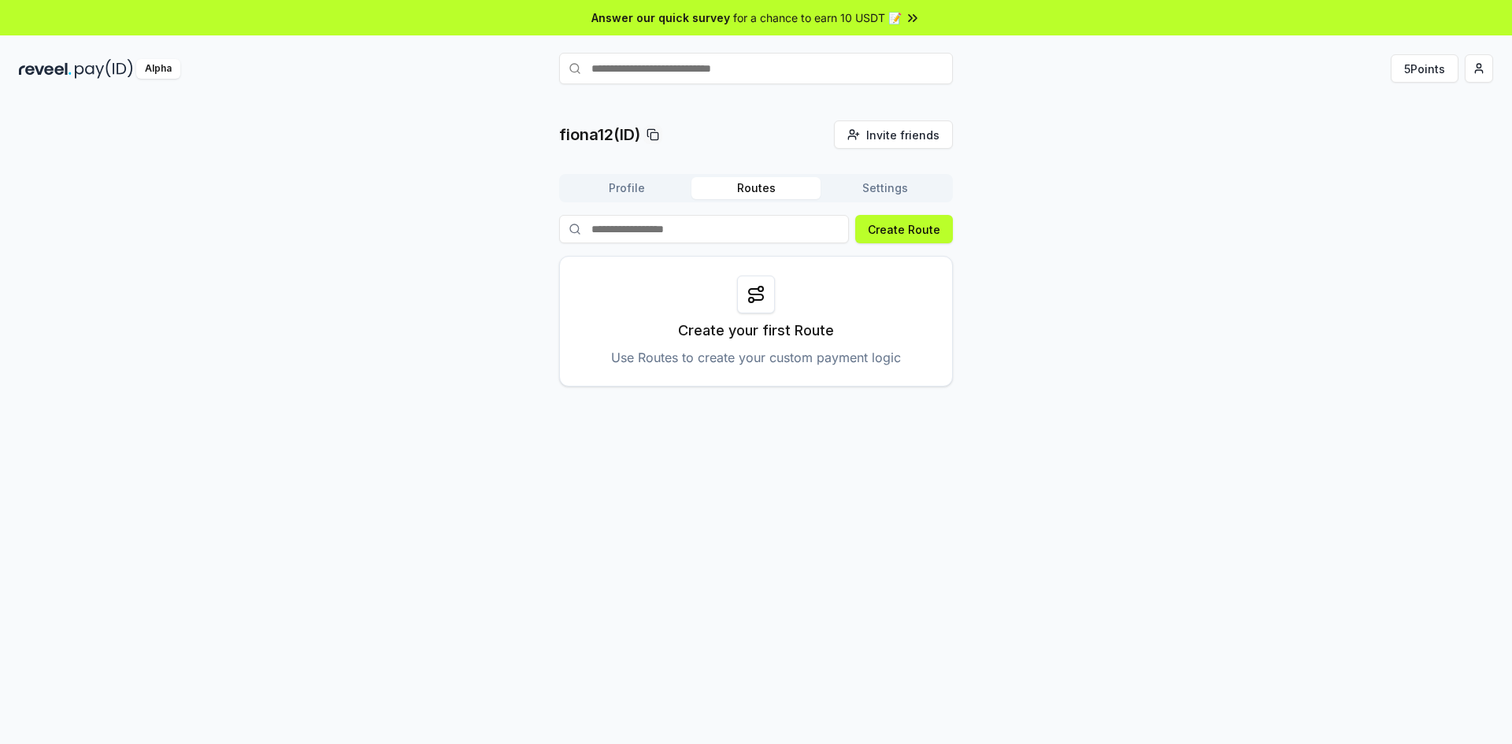
click at [652, 139] on rect at bounding box center [654, 135] width 7 height 7
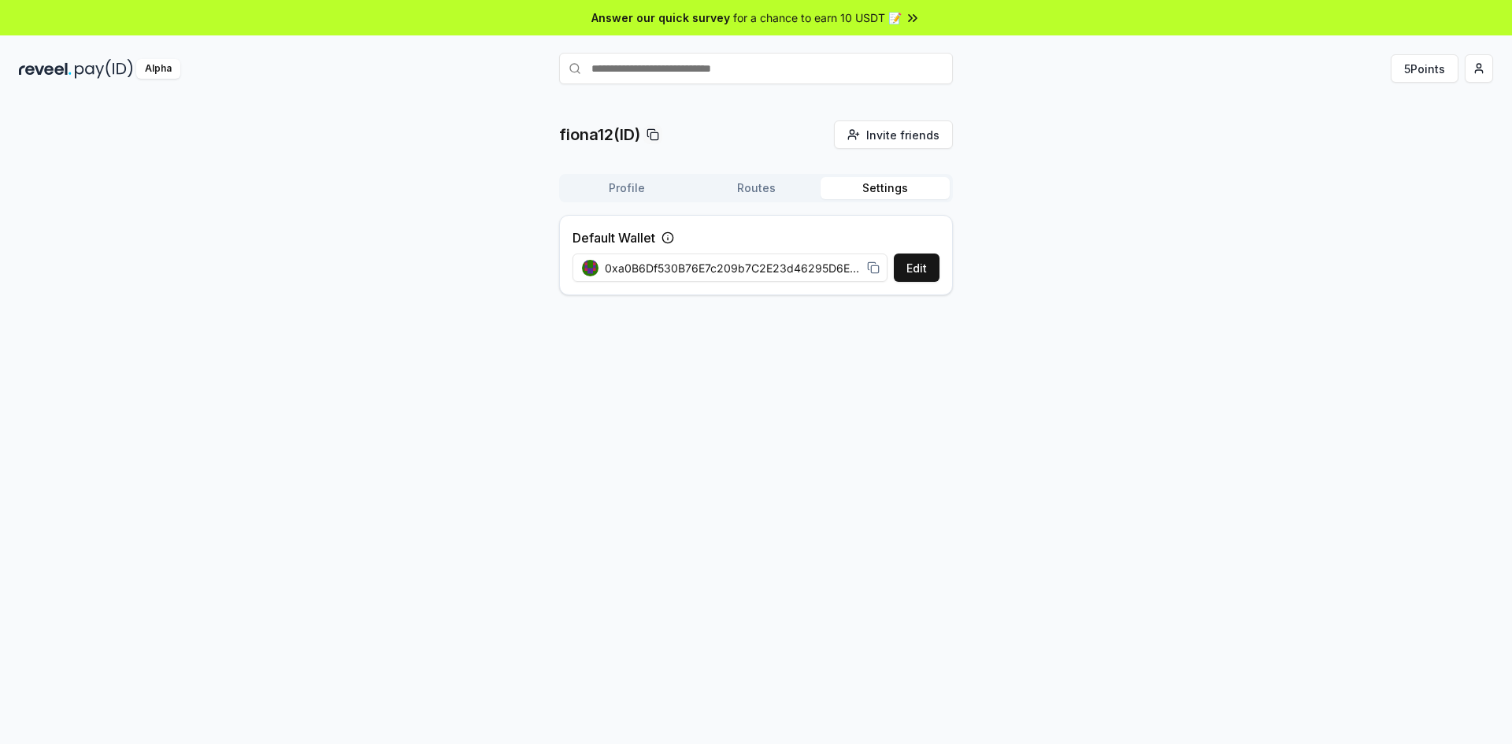
click at [899, 194] on button "Settings" at bounding box center [885, 188] width 129 height 22
click at [647, 201] on div "Profile Routes Settings" at bounding box center [756, 188] width 394 height 28
click at [773, 13] on span "for a chance to earn 10 USDT 📝" at bounding box center [817, 17] width 169 height 17
